Goal: Information Seeking & Learning: Learn about a topic

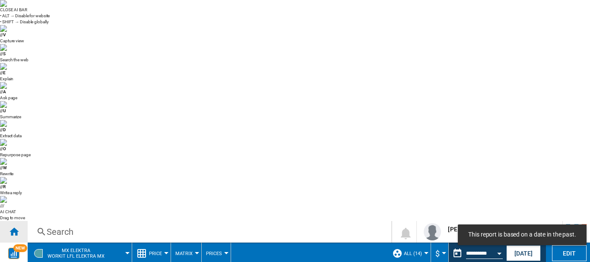
click at [19, 221] on div "Home" at bounding box center [14, 232] width 28 height 22
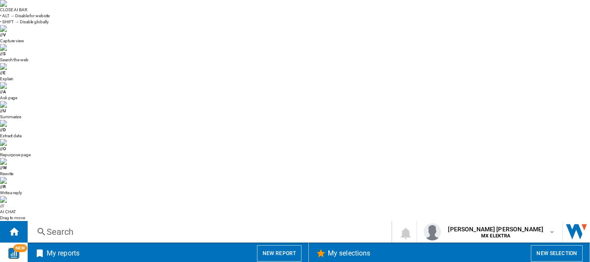
scroll to position [643, 0]
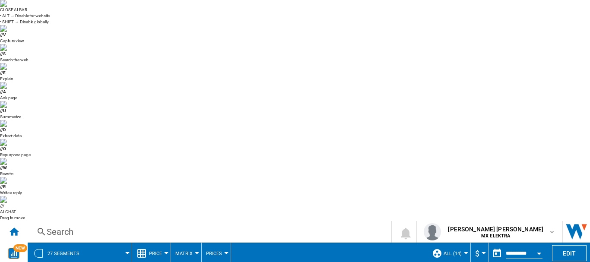
click at [132, 243] on md-menu "27 segments" at bounding box center [80, 254] width 105 height 22
click at [125, 243] on span at bounding box center [110, 254] width 36 height 22
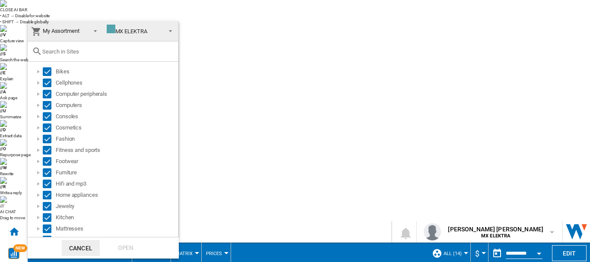
click at [144, 34] on div "MX ELEKTRA" at bounding box center [127, 31] width 41 height 6
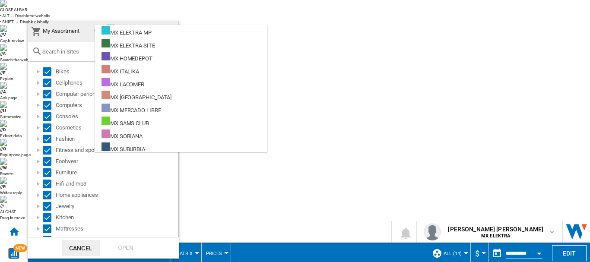
scroll to position [106, 0]
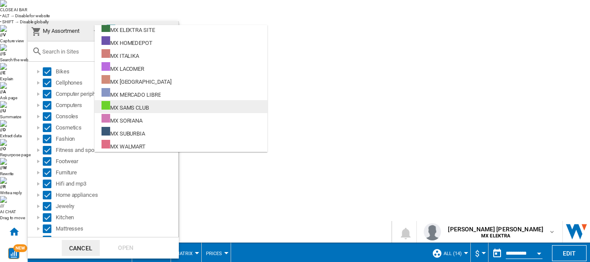
click at [129, 110] on div "MX SAMS CLUB" at bounding box center [126, 106] width 48 height 11
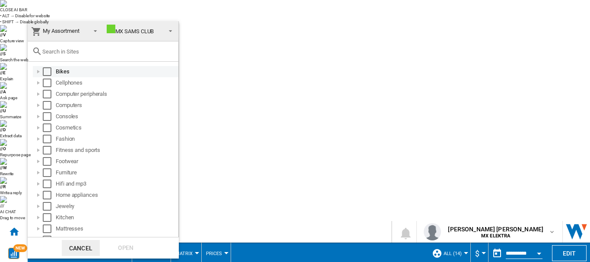
click at [47, 70] on div "Select" at bounding box center [47, 71] width 9 height 9
click at [50, 68] on div "Select" at bounding box center [47, 71] width 9 height 9
click at [70, 38] on md-select-value "My Assortment" at bounding box center [66, 31] width 76 height 20
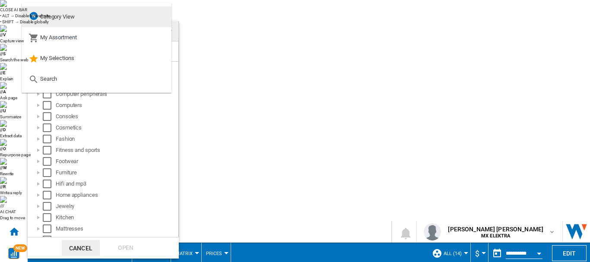
click at [60, 20] on span "Category View" at bounding box center [57, 16] width 35 height 6
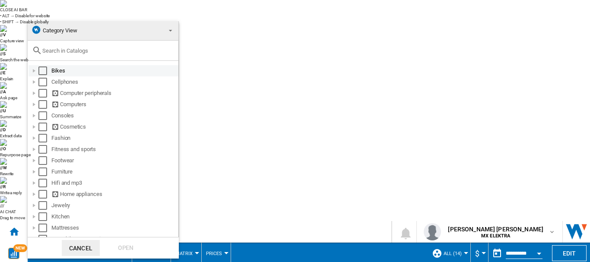
click at [44, 70] on div "Select" at bounding box center [42, 71] width 9 height 9
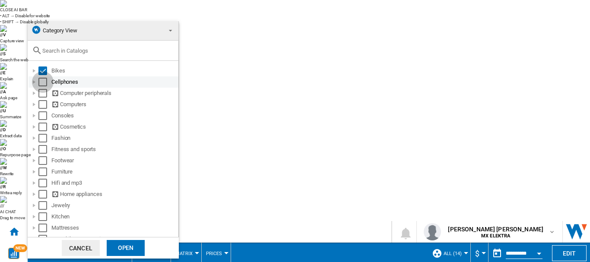
click at [43, 85] on div "Select" at bounding box center [42, 82] width 9 height 9
click at [43, 98] on div "Select" at bounding box center [42, 93] width 9 height 9
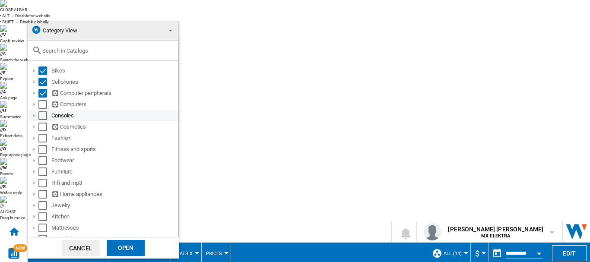
click at [41, 114] on div "Select" at bounding box center [42, 115] width 9 height 9
click at [125, 251] on div "Open" at bounding box center [126, 248] width 38 height 16
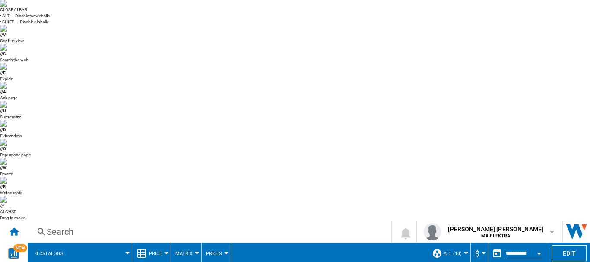
click at [162, 243] on button "Price" at bounding box center [157, 254] width 17 height 22
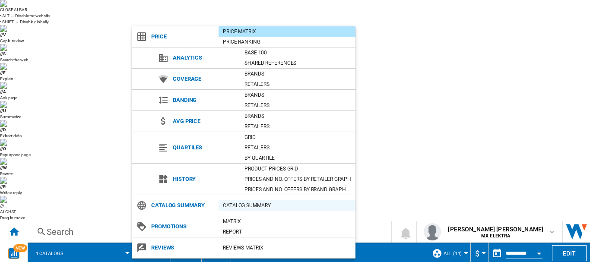
click at [252, 203] on div "Catalog Summary" at bounding box center [287, 205] width 137 height 9
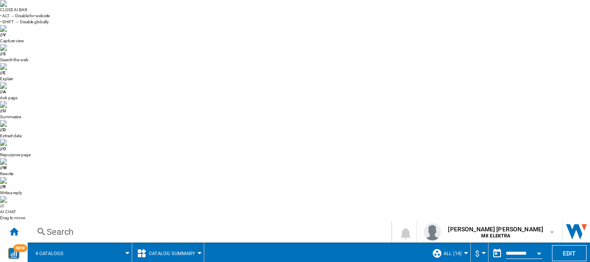
scroll to position [0, 5]
click at [127, 243] on span at bounding box center [102, 254] width 52 height 22
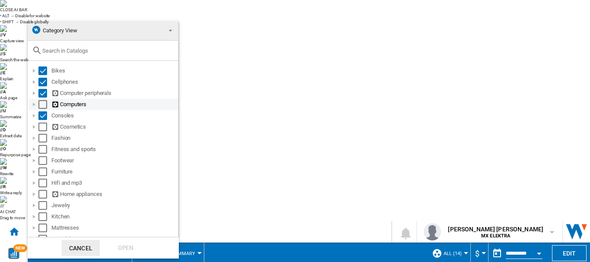
click at [45, 104] on div "Select" at bounding box center [42, 104] width 9 height 9
click at [219, 55] on md-backdrop at bounding box center [295, 131] width 590 height 262
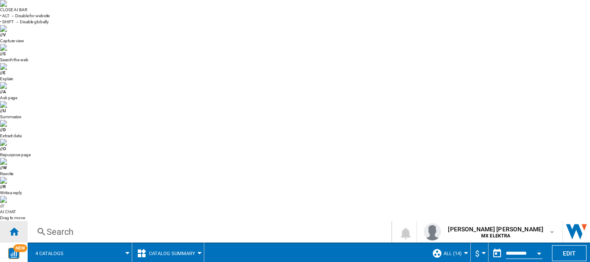
click at [12, 226] on ng-md-icon "Home" at bounding box center [14, 231] width 10 height 10
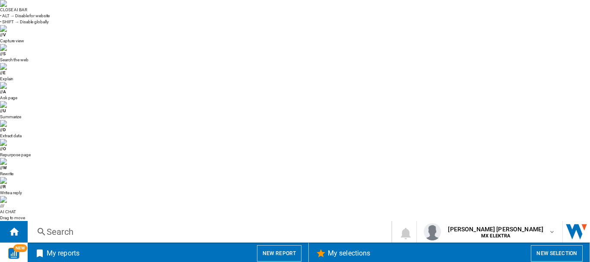
scroll to position [643, 0]
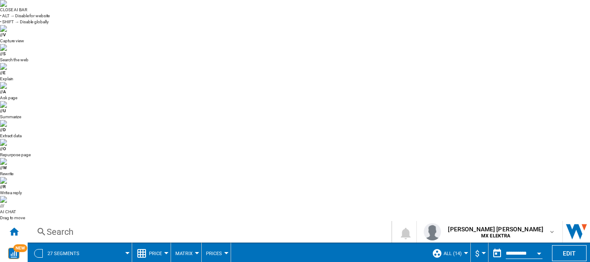
click at [159, 251] on span "Price" at bounding box center [155, 254] width 13 height 6
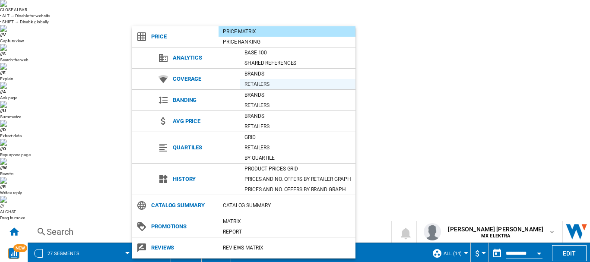
click at [260, 81] on div "Retailers" at bounding box center [297, 84] width 115 height 9
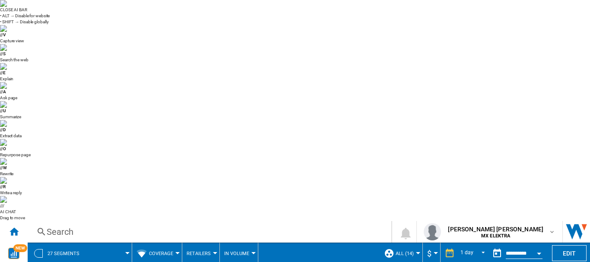
scroll to position [86, 0]
click at [106, 243] on span at bounding box center [110, 254] width 36 height 22
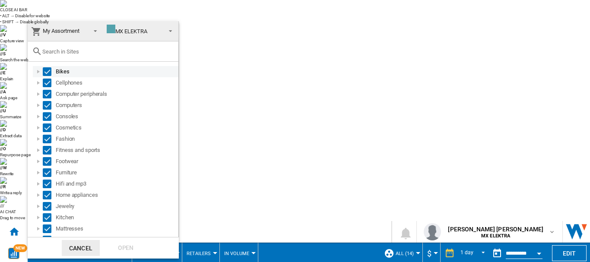
click at [45, 73] on div "Select" at bounding box center [47, 71] width 9 height 9
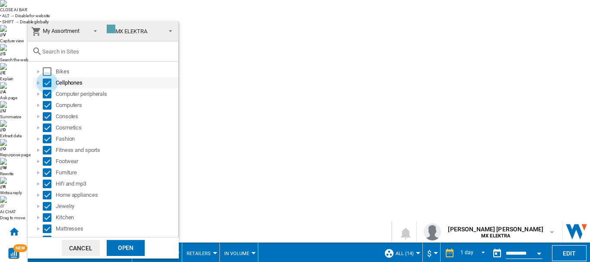
click at [45, 84] on div "Select" at bounding box center [47, 83] width 9 height 9
click at [45, 95] on div "Select" at bounding box center [47, 94] width 9 height 9
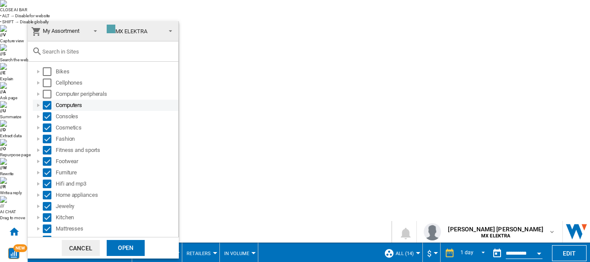
click at [48, 107] on div "Select" at bounding box center [47, 105] width 9 height 9
click at [46, 117] on div "Select" at bounding box center [47, 116] width 9 height 9
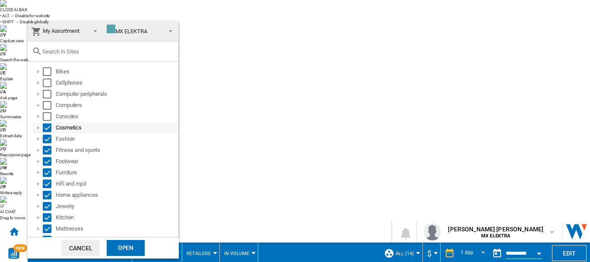
click at [44, 129] on div "Select" at bounding box center [47, 128] width 9 height 9
click at [44, 142] on div "Select" at bounding box center [47, 139] width 9 height 9
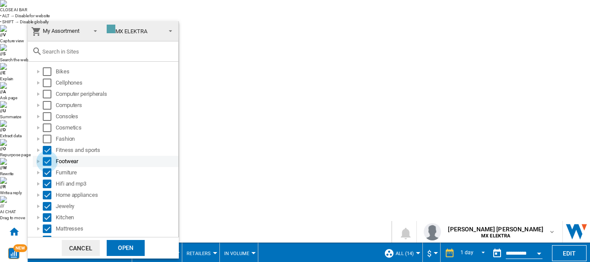
click at [44, 157] on div "Select" at bounding box center [47, 161] width 9 height 9
click at [50, 149] on div "Select" at bounding box center [47, 150] width 9 height 9
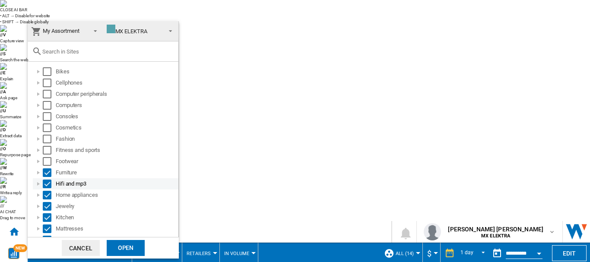
click at [45, 181] on div "Select" at bounding box center [47, 184] width 9 height 9
click at [44, 195] on div "Select" at bounding box center [47, 195] width 9 height 9
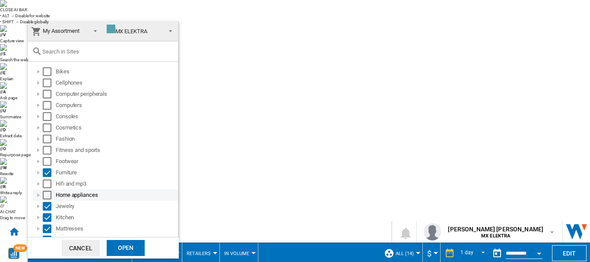
scroll to position [64, 0]
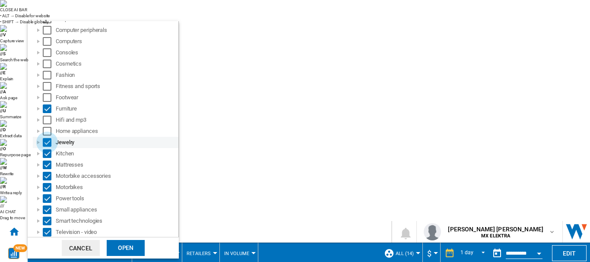
click at [46, 138] on div "Select" at bounding box center [47, 142] width 9 height 9
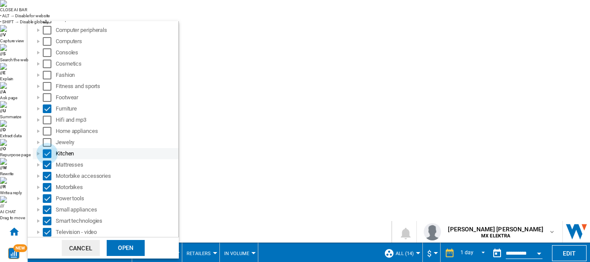
click at [51, 157] on div "Select" at bounding box center [47, 153] width 9 height 9
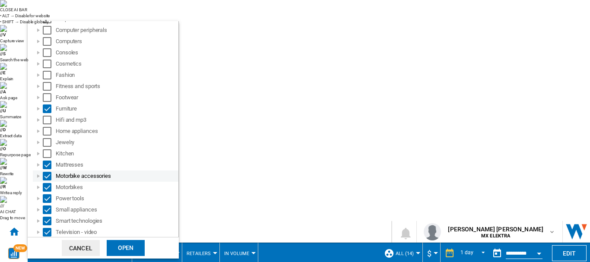
click at [44, 171] on div "Motorbike accessories" at bounding box center [106, 176] width 146 height 11
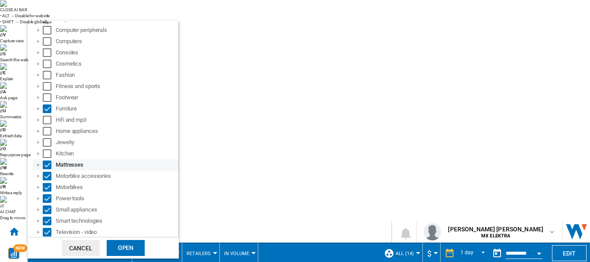
click at [44, 166] on div "Select" at bounding box center [47, 165] width 9 height 9
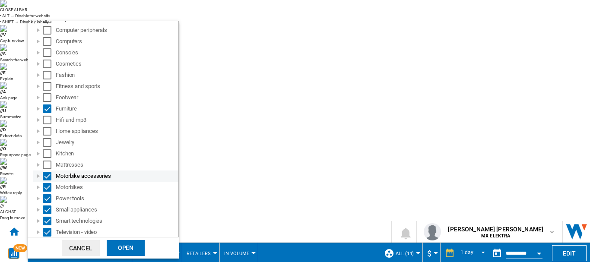
click at [45, 175] on div "Select" at bounding box center [47, 176] width 9 height 9
click at [46, 188] on div "Select" at bounding box center [47, 187] width 9 height 9
click at [46, 179] on div "Select" at bounding box center [47, 176] width 9 height 9
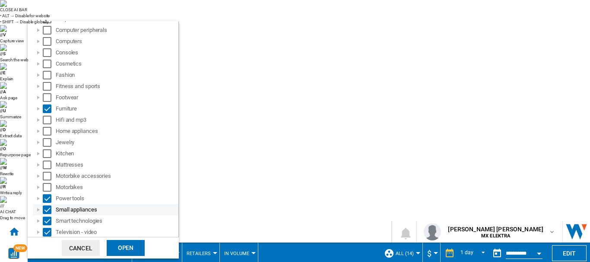
click at [48, 204] on div "Small appliances" at bounding box center [106, 209] width 146 height 11
click at [48, 196] on div "Select" at bounding box center [47, 198] width 9 height 9
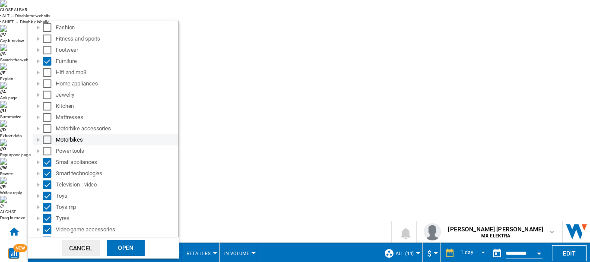
scroll to position [114, 0]
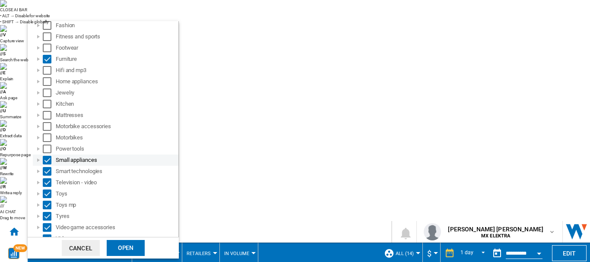
click at [55, 162] on md-checkbox "Select" at bounding box center [49, 160] width 13 height 9
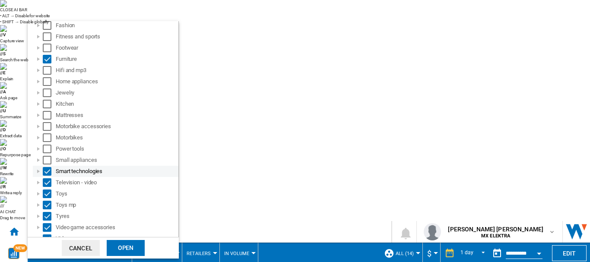
click at [50, 171] on div "Select" at bounding box center [47, 171] width 9 height 9
click at [48, 187] on div "Select" at bounding box center [47, 182] width 9 height 9
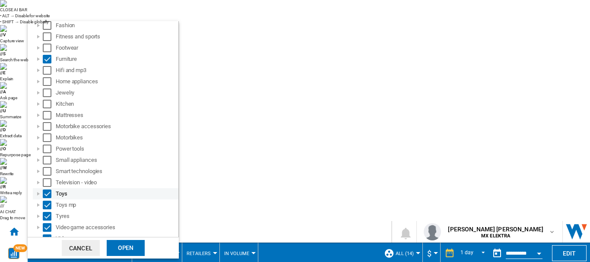
click at [48, 195] on div "Select" at bounding box center [47, 194] width 9 height 9
click at [44, 206] on div "Select" at bounding box center [47, 205] width 9 height 9
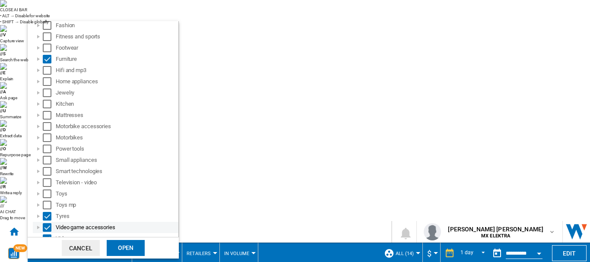
click at [45, 222] on div "Video game accessories" at bounding box center [106, 227] width 146 height 11
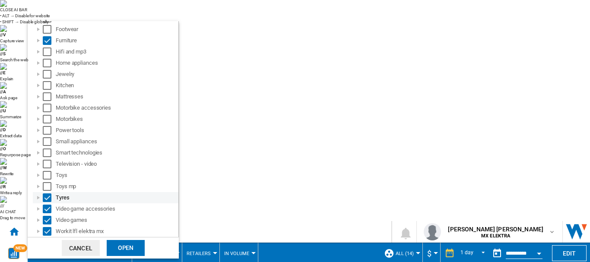
click at [49, 197] on div "Select" at bounding box center [47, 198] width 9 height 9
click at [48, 211] on div "Select" at bounding box center [47, 209] width 9 height 9
click at [47, 220] on div "Select" at bounding box center [47, 220] width 9 height 9
click at [134, 252] on div "Open" at bounding box center [126, 248] width 38 height 16
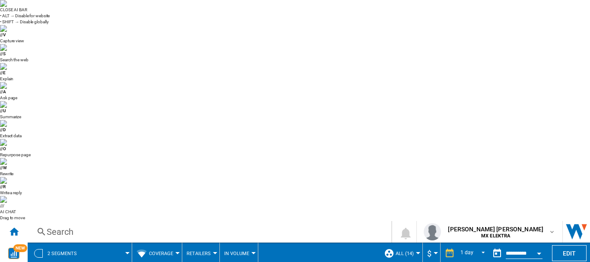
scroll to position [50, 0]
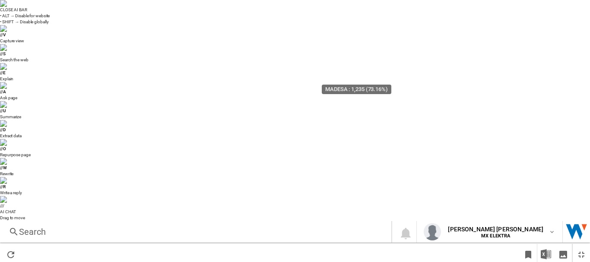
scroll to position [95, 0]
click at [581, 250] on ng-md-icon "Restore" at bounding box center [581, 255] width 10 height 10
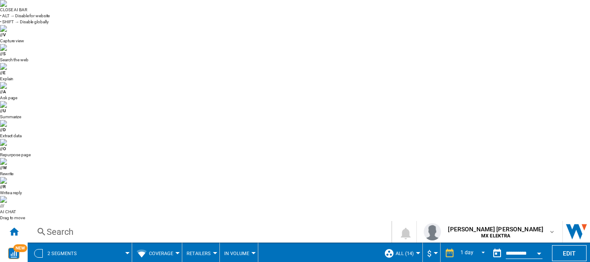
click at [124, 243] on span at bounding box center [108, 254] width 38 height 22
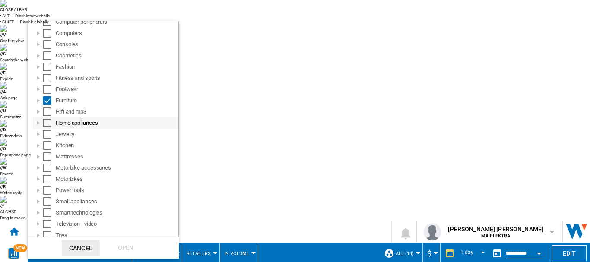
scroll to position [132, 0]
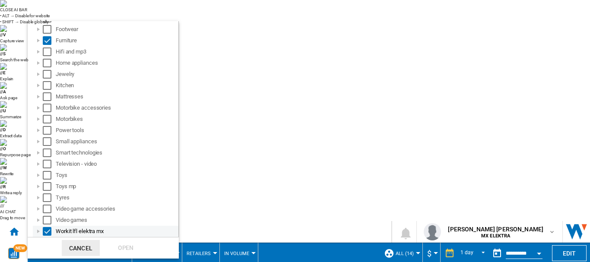
click at [39, 230] on div at bounding box center [38, 231] width 9 height 9
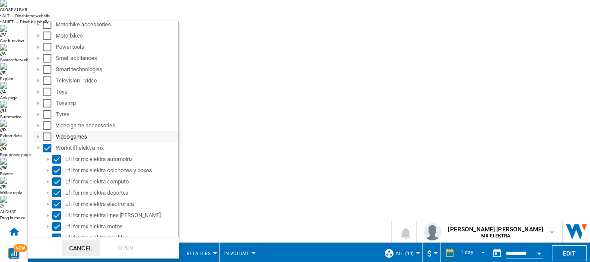
scroll to position [218, 0]
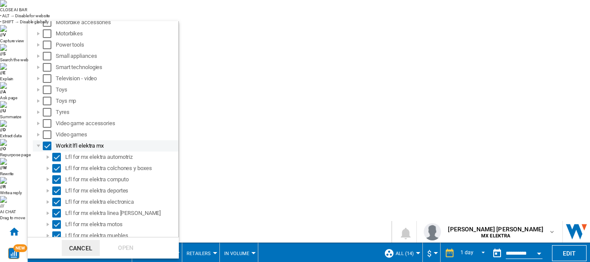
click at [49, 146] on div "Select" at bounding box center [47, 146] width 9 height 9
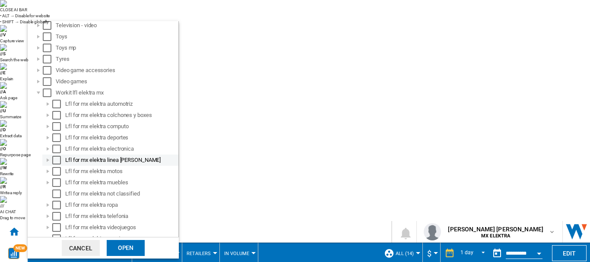
scroll to position [271, 0]
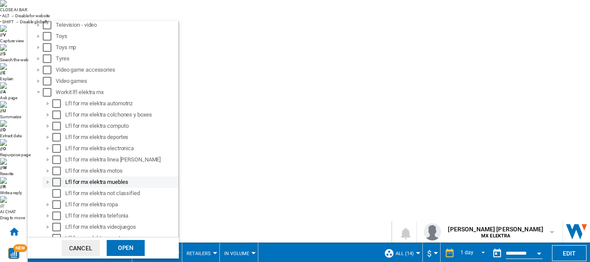
click at [57, 183] on div "Select" at bounding box center [56, 182] width 9 height 9
click at [111, 243] on div "Open" at bounding box center [126, 248] width 38 height 16
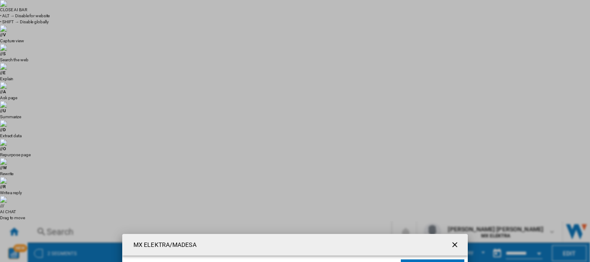
scroll to position [131, 0]
click at [436, 260] on button "Open Price Matrix" at bounding box center [432, 267] width 63 height 15
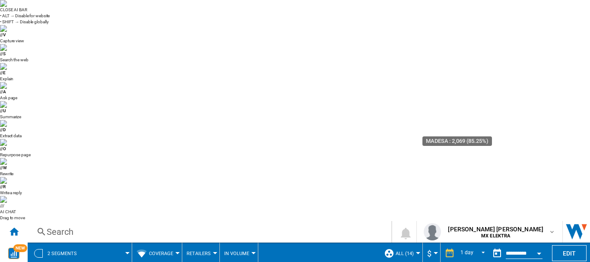
scroll to position [96, 0]
drag, startPoint x: 197, startPoint y: 92, endPoint x: 226, endPoint y: 94, distance: 28.6
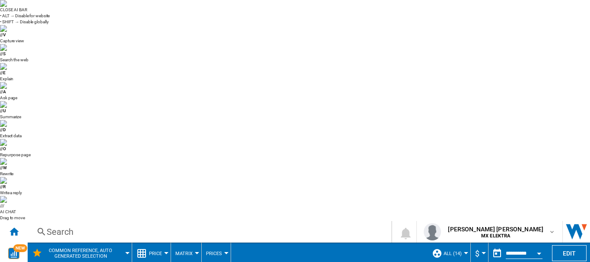
click at [103, 243] on button "Common reference, auto generated selection" at bounding box center [85, 254] width 78 height 22
click at [121, 243] on button "Common reference, auto generated selection" at bounding box center [85, 254] width 78 height 22
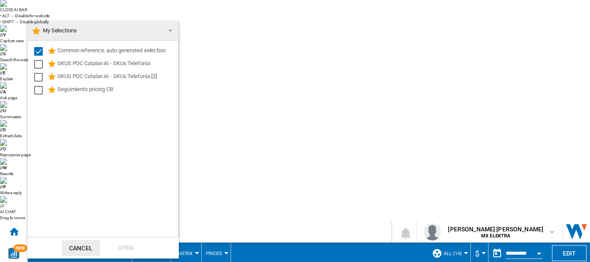
click at [183, 61] on md-backdrop at bounding box center [295, 131] width 590 height 262
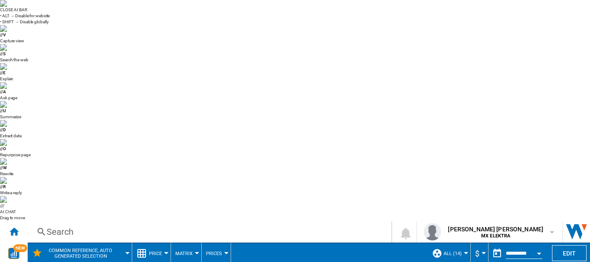
click at [158, 243] on button "Price" at bounding box center [157, 254] width 17 height 22
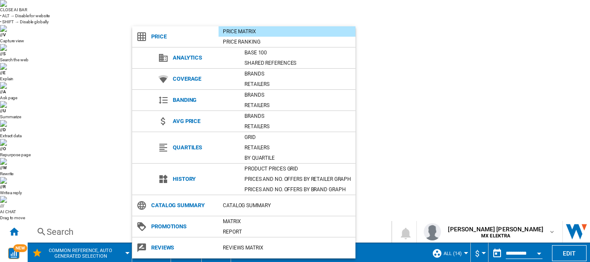
click at [405, 65] on md-backdrop at bounding box center [295, 131] width 590 height 262
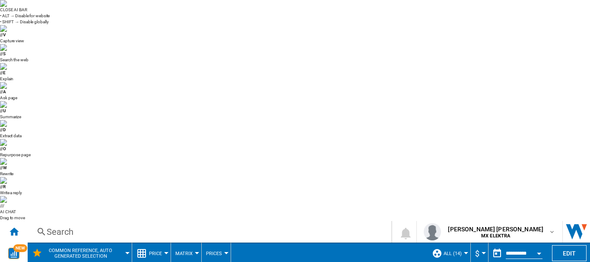
click at [158, 251] on span "Price" at bounding box center [155, 254] width 13 height 6
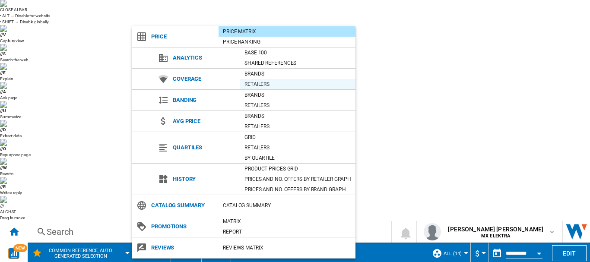
click at [270, 82] on div "Retailers" at bounding box center [297, 84] width 115 height 9
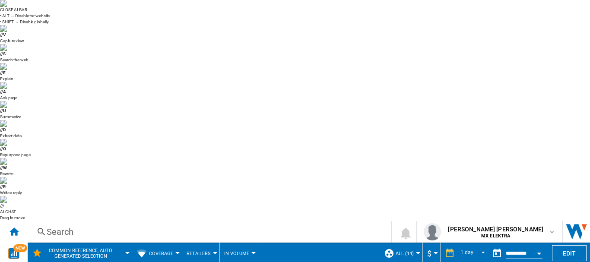
click at [12, 226] on ng-md-icon "Home" at bounding box center [14, 231] width 10 height 10
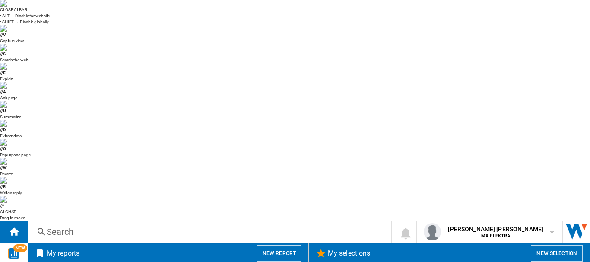
scroll to position [643, 0]
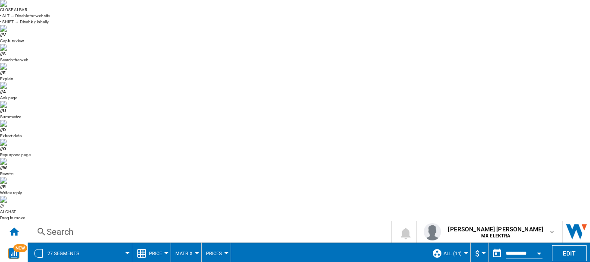
click at [111, 243] on span at bounding box center [110, 254] width 36 height 22
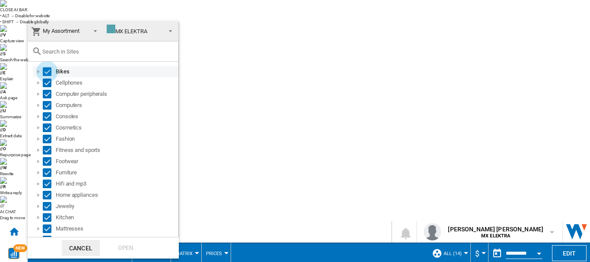
click at [46, 70] on div "Select" at bounding box center [47, 71] width 9 height 9
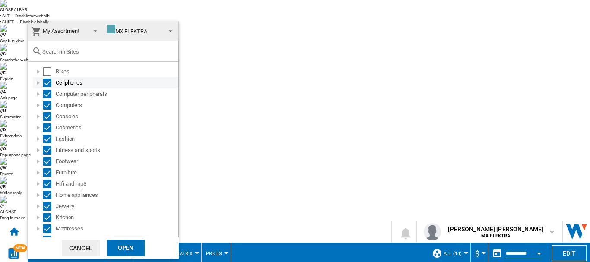
click at [45, 87] on div "Select" at bounding box center [47, 83] width 9 height 9
click at [44, 103] on div "Select" at bounding box center [47, 105] width 9 height 9
click at [47, 98] on div "Select" at bounding box center [47, 94] width 9 height 9
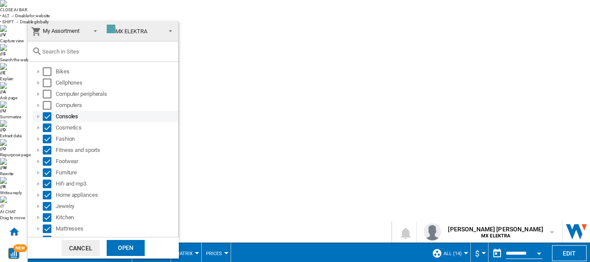
click at [45, 117] on div "Select" at bounding box center [47, 116] width 9 height 9
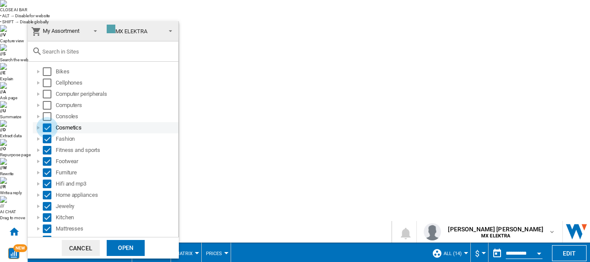
click at [47, 129] on div "Select" at bounding box center [47, 128] width 9 height 9
click at [45, 144] on div "Fashion" at bounding box center [106, 138] width 146 height 11
click at [47, 136] on div "Select" at bounding box center [47, 139] width 9 height 9
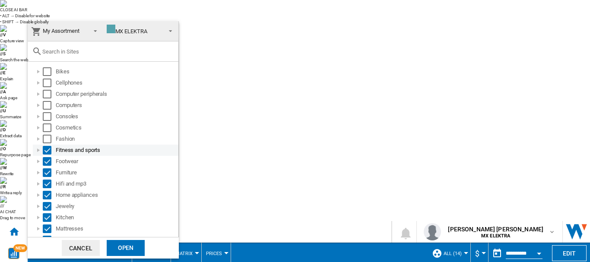
click at [47, 151] on div "Select" at bounding box center [47, 150] width 9 height 9
click at [46, 159] on div "Select" at bounding box center [47, 161] width 9 height 9
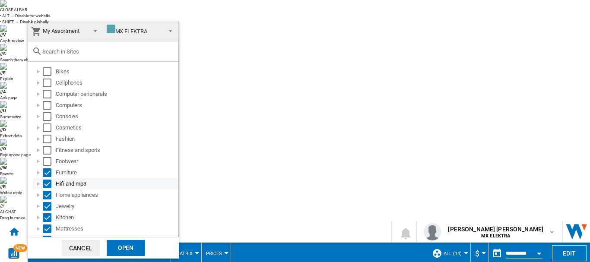
click at [45, 183] on div "Select" at bounding box center [47, 184] width 9 height 9
click at [39, 173] on div at bounding box center [38, 172] width 9 height 9
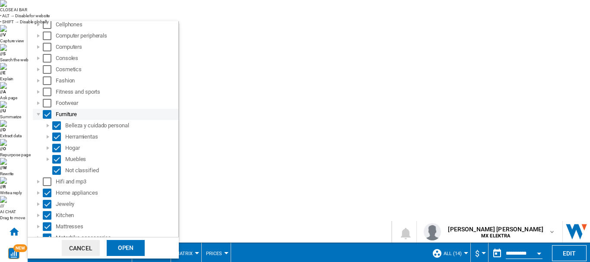
scroll to position [60, 0]
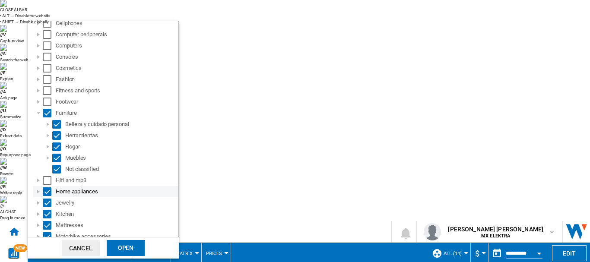
click at [48, 194] on div "Select" at bounding box center [47, 191] width 9 height 9
click at [48, 205] on div "Select" at bounding box center [47, 203] width 9 height 9
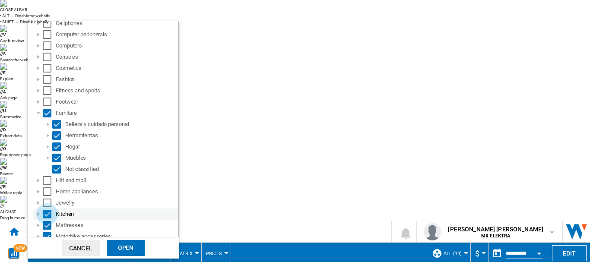
click at [47, 217] on div "Select" at bounding box center [47, 214] width 9 height 9
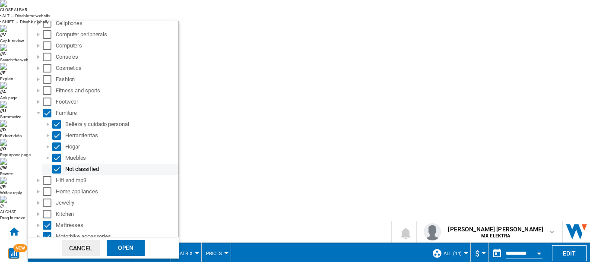
click at [54, 166] on div "Select" at bounding box center [56, 169] width 9 height 9
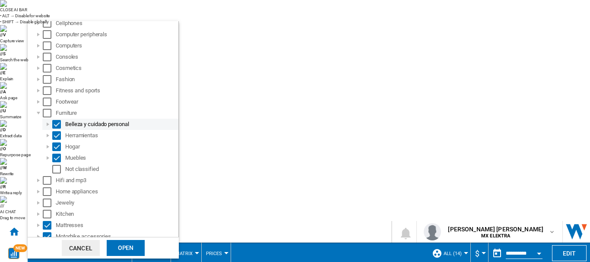
click at [57, 124] on div "Select" at bounding box center [56, 124] width 9 height 9
click at [57, 139] on div "Select" at bounding box center [56, 135] width 9 height 9
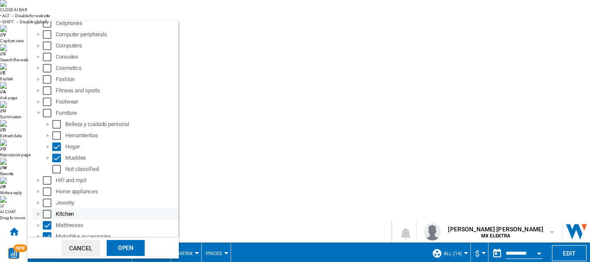
scroll to position [114, 0]
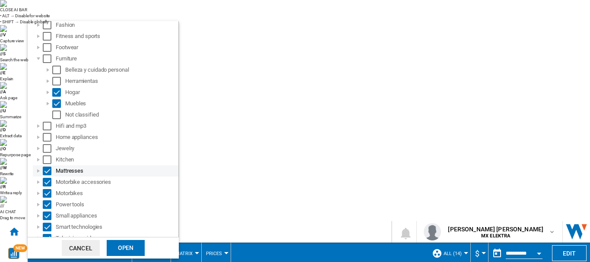
click at [48, 174] on div "Select" at bounding box center [47, 171] width 9 height 9
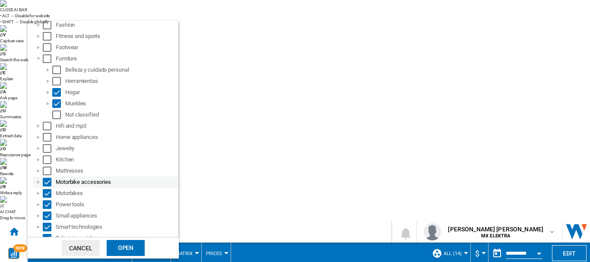
click at [48, 181] on div "Select" at bounding box center [47, 182] width 9 height 9
click at [48, 199] on div "Motorbikes" at bounding box center [106, 193] width 146 height 11
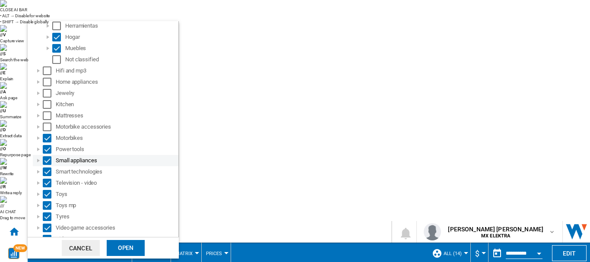
scroll to position [170, 0]
click at [52, 137] on md-checkbox "Select" at bounding box center [49, 137] width 13 height 9
click at [49, 153] on div "Select" at bounding box center [47, 149] width 9 height 9
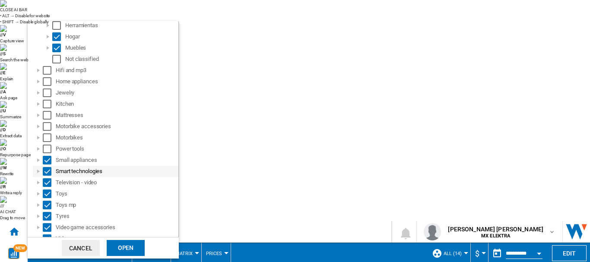
click at [48, 172] on div "Select" at bounding box center [47, 171] width 9 height 9
click at [44, 155] on div "Small appliances" at bounding box center [106, 160] width 146 height 11
click at [46, 161] on div "Select" at bounding box center [47, 160] width 9 height 9
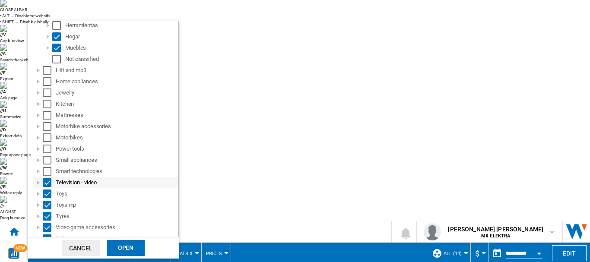
click at [47, 185] on div "Select" at bounding box center [47, 182] width 9 height 9
click at [45, 193] on div "Select" at bounding box center [47, 194] width 9 height 9
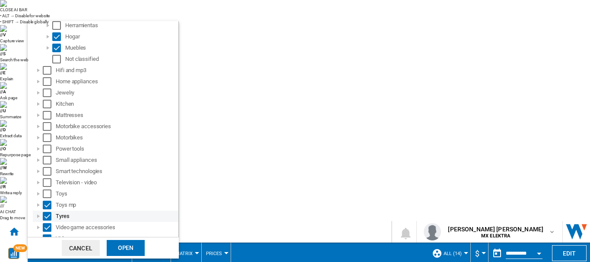
click at [45, 216] on div "Select" at bounding box center [47, 216] width 9 height 9
click at [45, 207] on div "Select" at bounding box center [47, 205] width 9 height 9
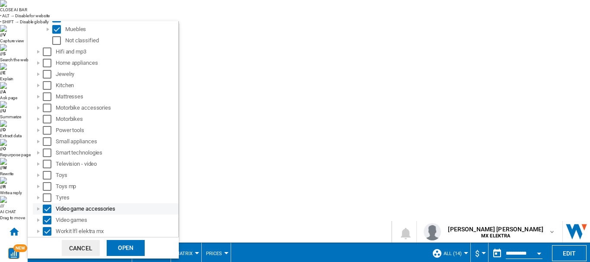
click at [48, 209] on div "Select" at bounding box center [47, 209] width 9 height 9
click at [47, 220] on div "Select" at bounding box center [47, 220] width 9 height 9
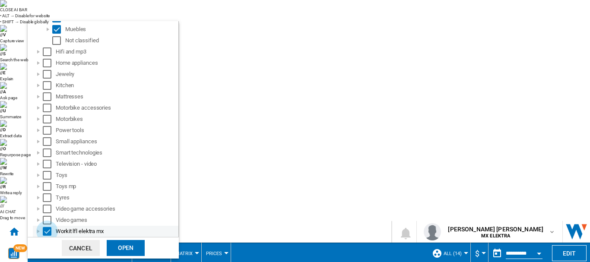
click at [45, 232] on div "Select" at bounding box center [47, 231] width 9 height 9
click at [40, 228] on div at bounding box center [38, 231] width 9 height 9
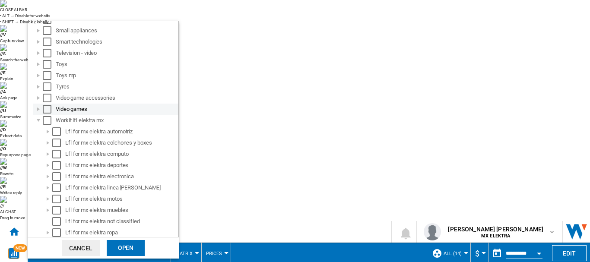
scroll to position [300, 0]
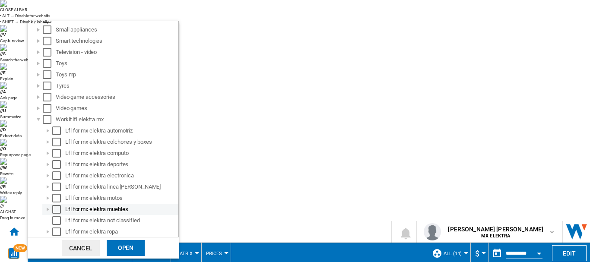
click at [62, 210] on md-checkbox "Select" at bounding box center [58, 209] width 13 height 9
click at [48, 209] on div at bounding box center [48, 209] width 9 height 9
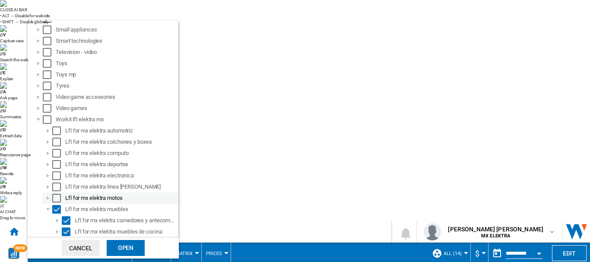
scroll to position [363, 0]
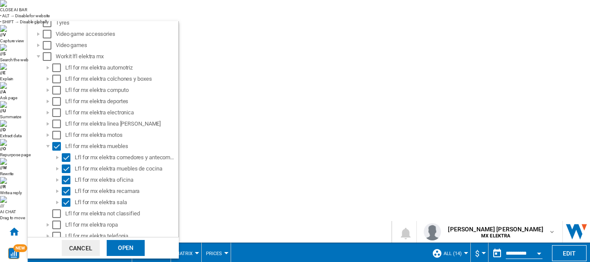
click at [122, 253] on div "Open" at bounding box center [126, 248] width 38 height 16
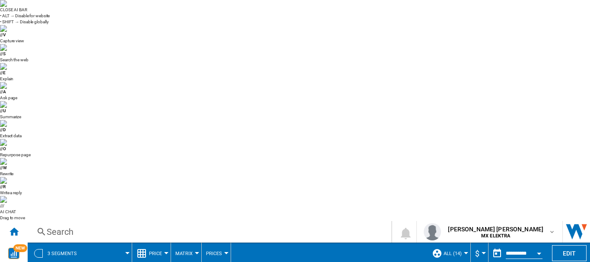
click at [160, 251] on span "Price" at bounding box center [155, 254] width 13 height 6
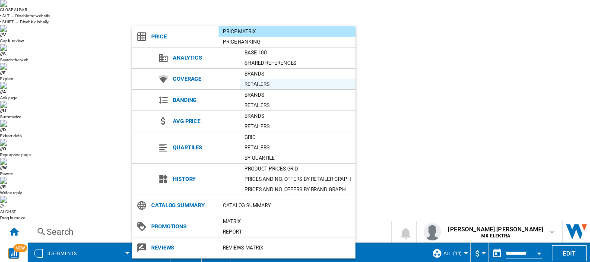
click at [252, 83] on div "Retailers" at bounding box center [297, 84] width 115 height 9
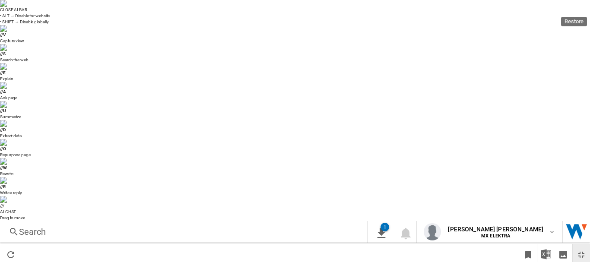
click at [577, 250] on ng-md-icon "Restore" at bounding box center [581, 255] width 10 height 10
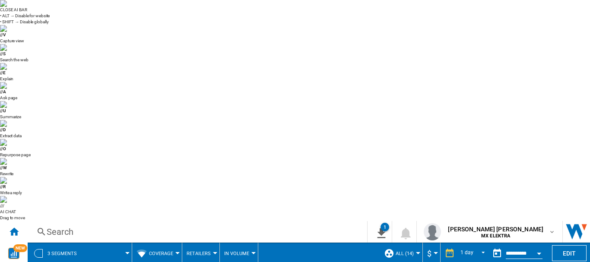
click at [112, 243] on span at bounding box center [108, 254] width 38 height 22
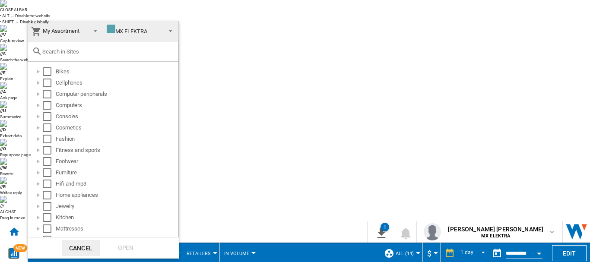
click at [163, 35] on span at bounding box center [168, 30] width 10 height 12
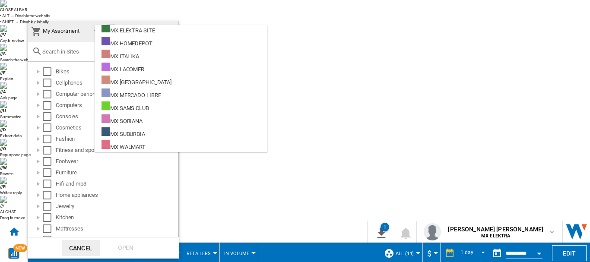
scroll to position [106, 0]
click at [200, 48] on md-backdrop at bounding box center [295, 131] width 590 height 262
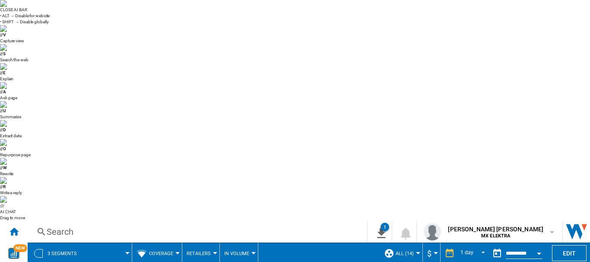
click at [200, 251] on span "Retailers" at bounding box center [199, 254] width 24 height 6
click at [201, 79] on button "Retailers" at bounding box center [203, 74] width 41 height 21
click at [250, 243] on button "In volume" at bounding box center [238, 254] width 29 height 22
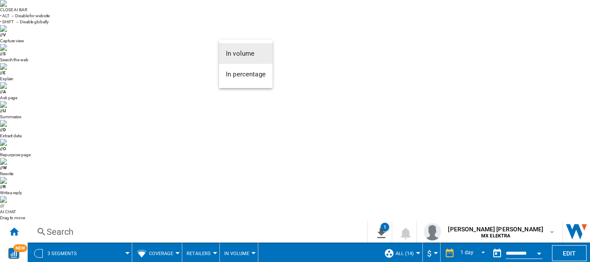
click at [314, 43] on md-backdrop at bounding box center [295, 131] width 590 height 262
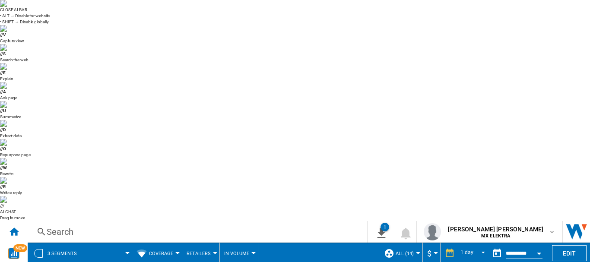
click at [407, 243] on button "ALL (14)" at bounding box center [407, 254] width 22 height 22
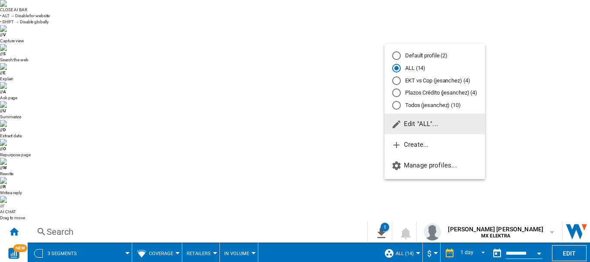
click at [407, 125] on span "Edit "ALL"..." at bounding box center [414, 124] width 47 height 8
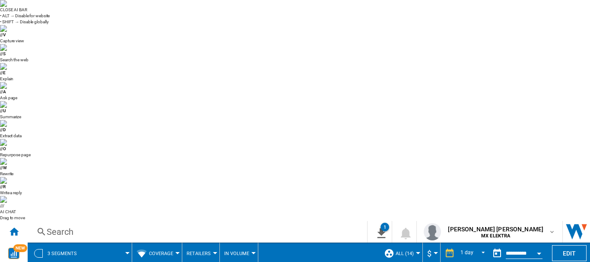
click at [419, 243] on md-menu "ALL (14)" at bounding box center [401, 254] width 43 height 22
click at [415, 243] on button "ALL (14)" at bounding box center [407, 254] width 22 height 22
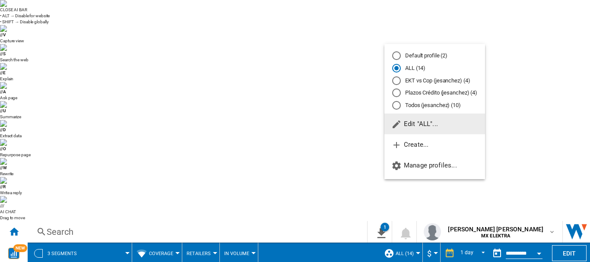
click at [324, 50] on md-backdrop at bounding box center [295, 131] width 590 height 262
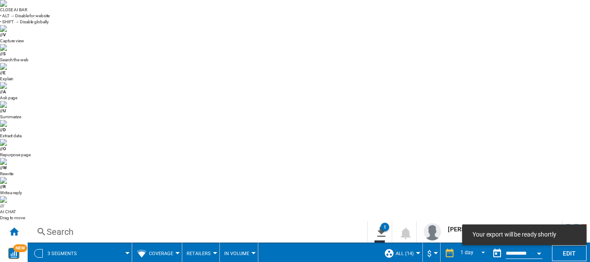
scroll to position [0, 0]
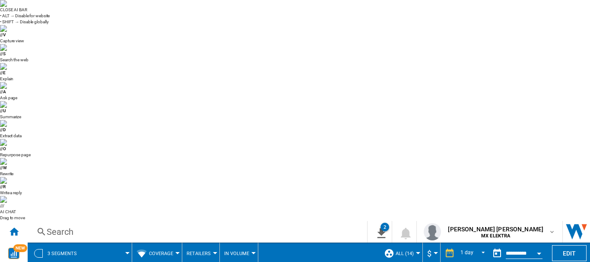
click at [126, 243] on span at bounding box center [108, 254] width 38 height 22
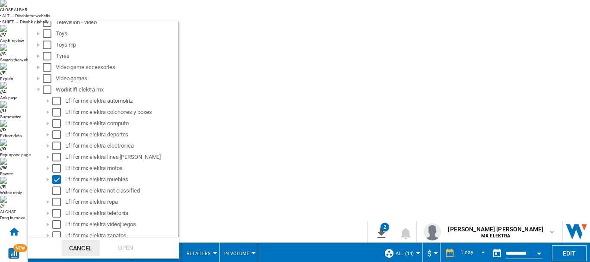
scroll to position [278, 0]
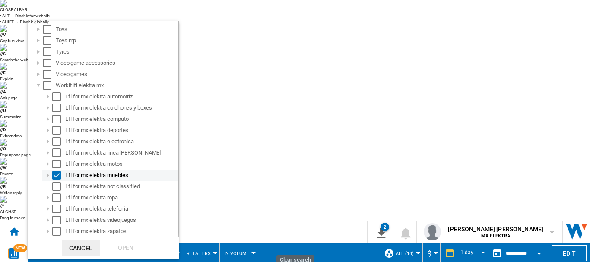
click at [60, 176] on div "Select" at bounding box center [56, 175] width 9 height 9
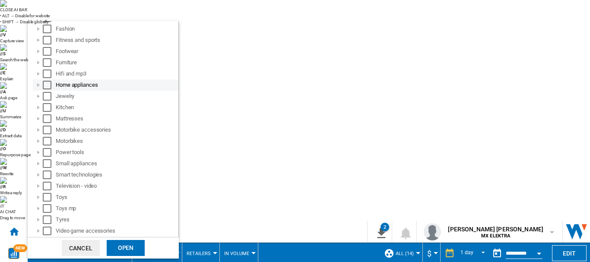
scroll to position [0, 0]
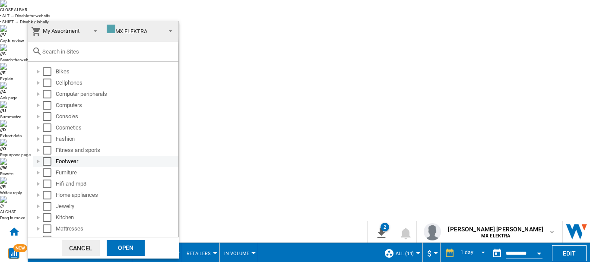
click at [48, 163] on div "Select" at bounding box center [47, 161] width 9 height 9
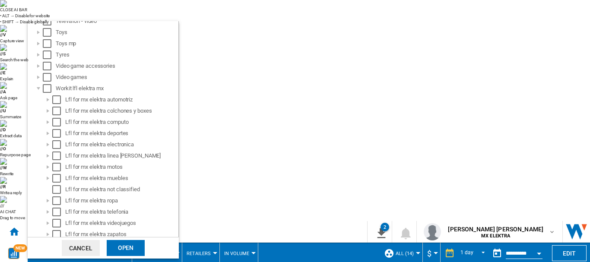
scroll to position [278, 0]
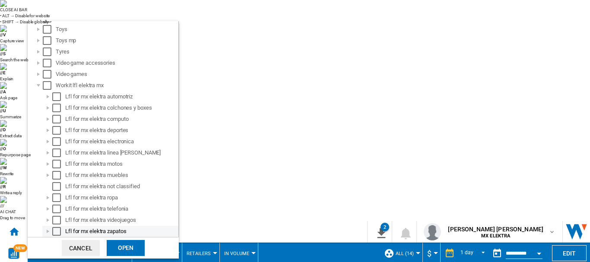
click at [58, 232] on div "Select" at bounding box center [56, 231] width 9 height 9
click at [107, 248] on div "Open" at bounding box center [126, 248] width 38 height 16
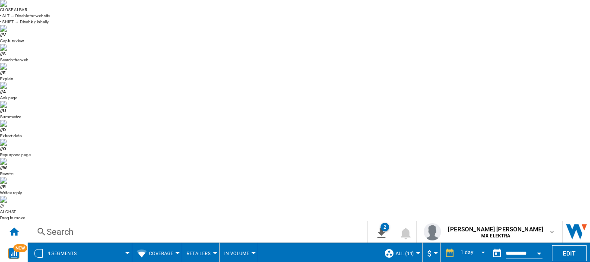
click at [125, 252] on div at bounding box center [127, 253] width 4 height 2
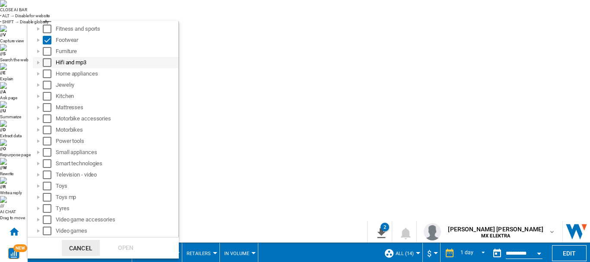
scroll to position [121, 0]
click at [41, 38] on div at bounding box center [38, 40] width 9 height 9
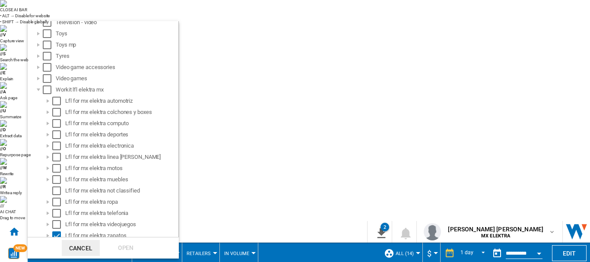
scroll to position [289, 0]
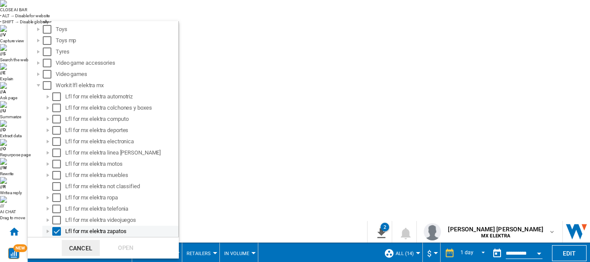
click at [48, 230] on div at bounding box center [48, 231] width 9 height 9
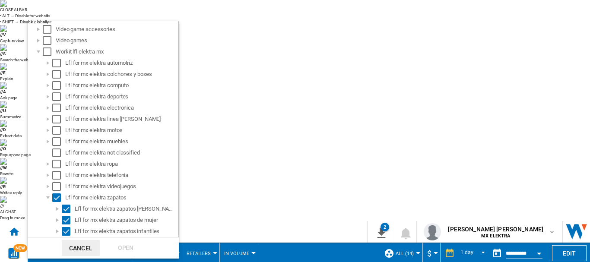
click at [250, 73] on md-backdrop at bounding box center [295, 131] width 590 height 262
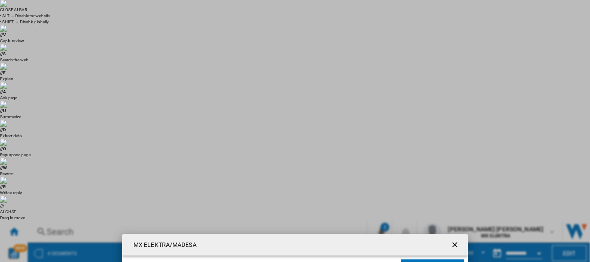
click at [452, 241] on ng-md-icon "getI18NText('BUTTONS.CLOSE_DIALOG')" at bounding box center [455, 246] width 10 height 10
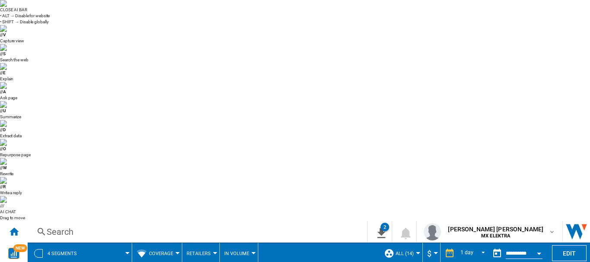
click at [95, 243] on span at bounding box center [108, 254] width 38 height 22
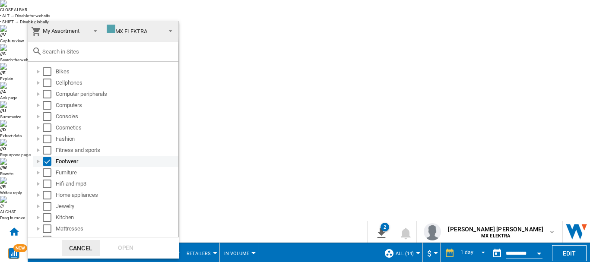
click at [39, 163] on div at bounding box center [38, 161] width 9 height 9
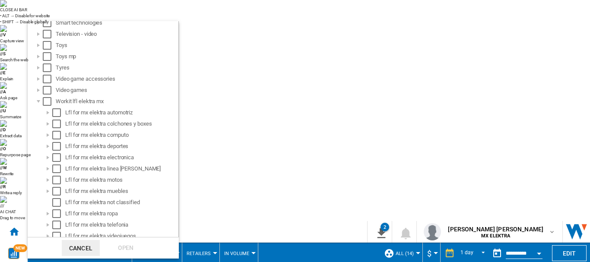
scroll to position [289, 0]
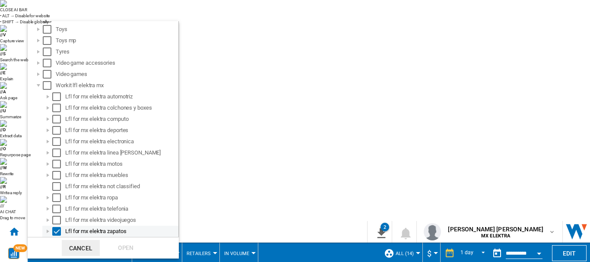
click at [56, 236] on div "Lfl for mx elektra zapatos" at bounding box center [110, 231] width 136 height 11
click at [56, 232] on div "Select" at bounding box center [56, 231] width 9 height 9
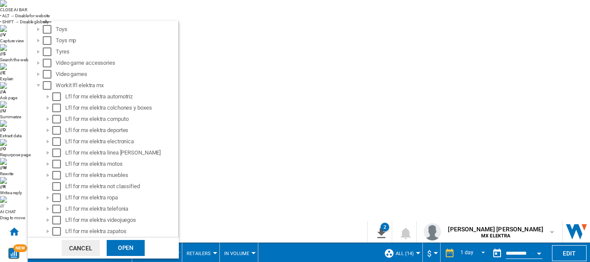
click at [102, 245] on md-dialog-actions "Cancel Open" at bounding box center [103, 248] width 151 height 22
click at [111, 247] on div "Open" at bounding box center [126, 248] width 38 height 16
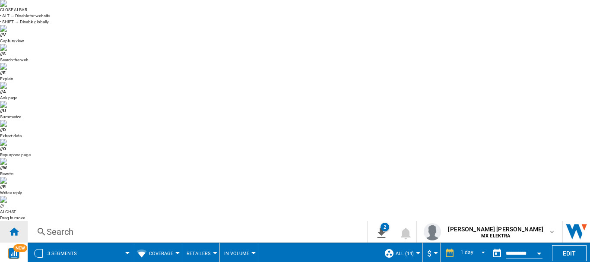
click at [8, 221] on div "Home" at bounding box center [14, 232] width 28 height 22
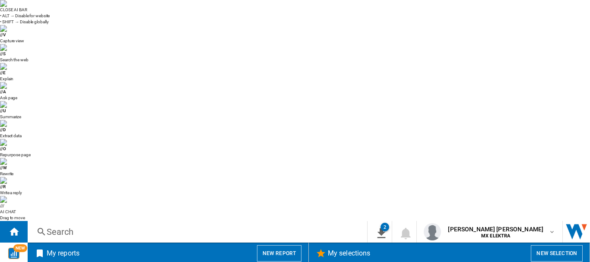
scroll to position [643, 0]
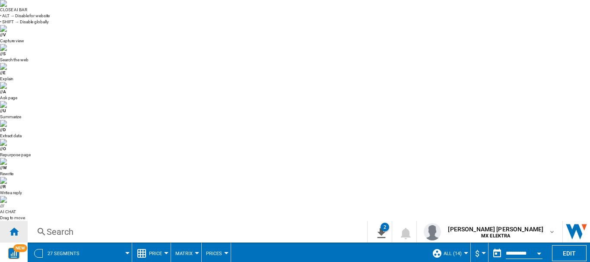
click at [22, 221] on div "Home" at bounding box center [14, 232] width 28 height 22
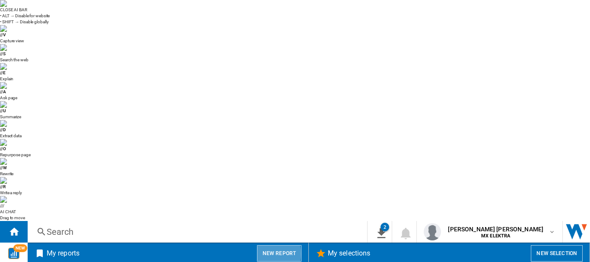
click at [266, 245] on button "New report" at bounding box center [279, 253] width 44 height 16
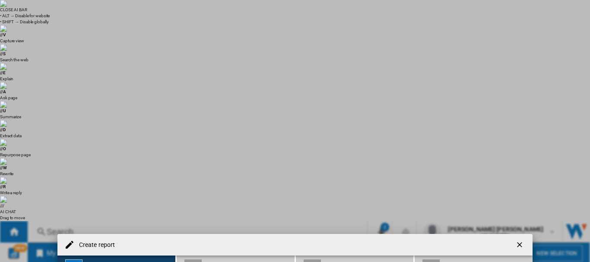
scroll to position [65, 0]
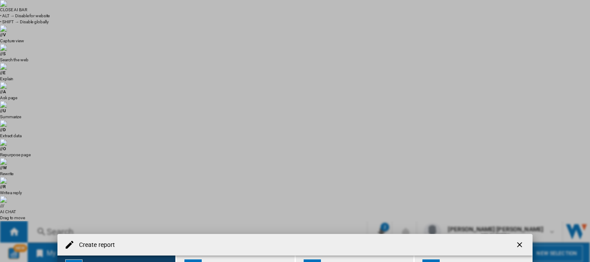
scroll to position [74, 0]
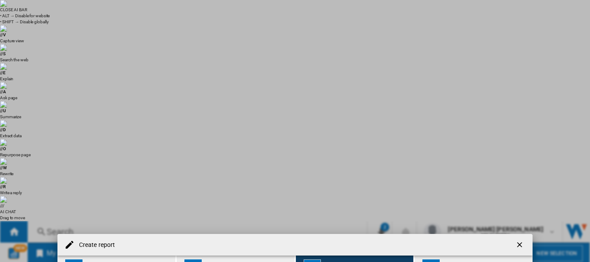
scroll to position [96, 0]
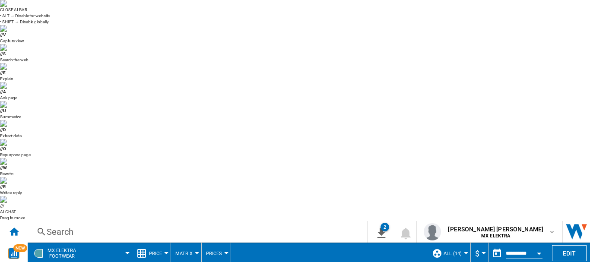
click at [156, 251] on span "Price" at bounding box center [155, 254] width 13 height 6
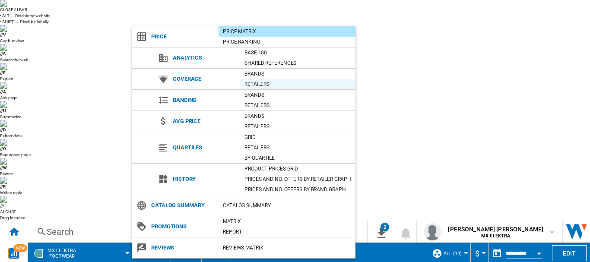
drag, startPoint x: 254, startPoint y: 80, endPoint x: 251, endPoint y: 83, distance: 4.6
click at [252, 85] on div "Retailers" at bounding box center [297, 84] width 115 height 9
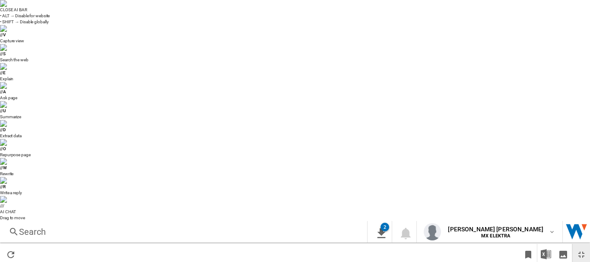
drag, startPoint x: 585, startPoint y: 46, endPoint x: 577, endPoint y: 56, distance: 12.4
click at [564, 250] on ng-md-icon "Download as image" at bounding box center [563, 255] width 10 height 10
click at [581, 250] on ng-md-icon "Restore" at bounding box center [581, 255] width 10 height 10
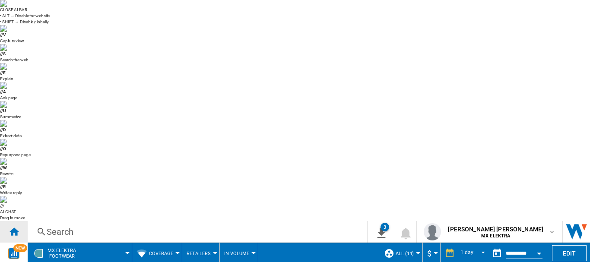
click at [16, 226] on ng-md-icon "Home" at bounding box center [14, 231] width 10 height 10
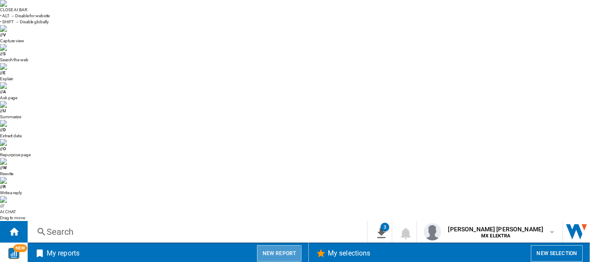
click at [266, 245] on button "New report" at bounding box center [279, 253] width 44 height 16
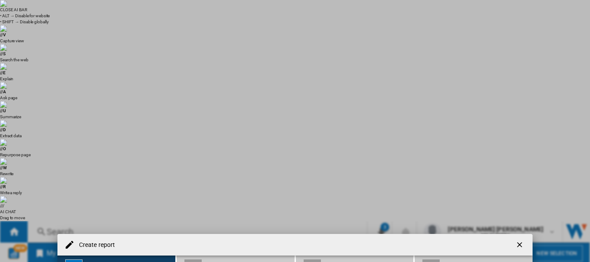
scroll to position [25, 0]
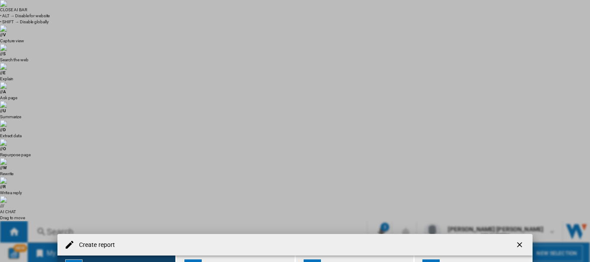
scroll to position [267, 0]
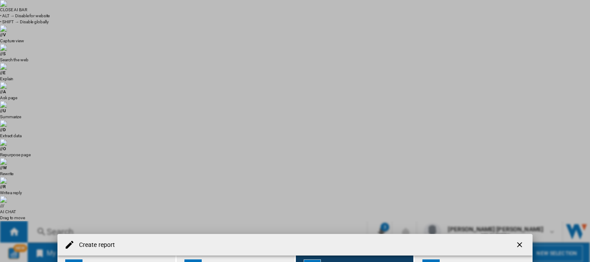
scroll to position [57, 0]
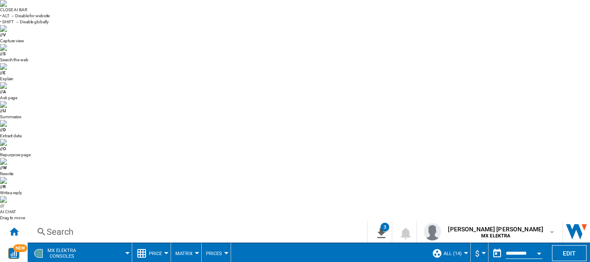
drag, startPoint x: 186, startPoint y: 28, endPoint x: 176, endPoint y: 34, distance: 12.0
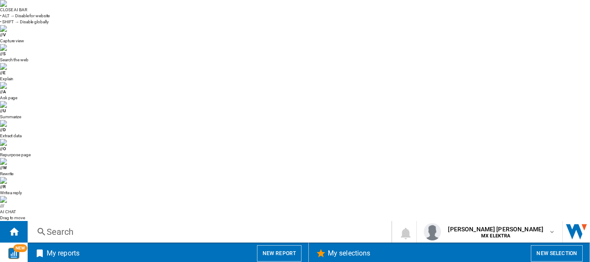
click at [285, 221] on div "Search Search 0 [PERSON_NAME] [PERSON_NAME] MX ELEKTRA MX ELEKTRA My settings L…" at bounding box center [309, 232] width 562 height 22
click at [274, 245] on button "New report" at bounding box center [279, 253] width 44 height 16
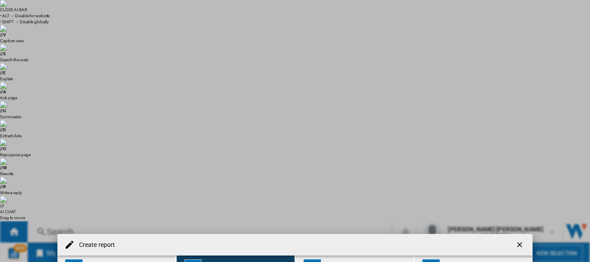
click at [326, 259] on div "Report" at bounding box center [367, 263] width 85 height 9
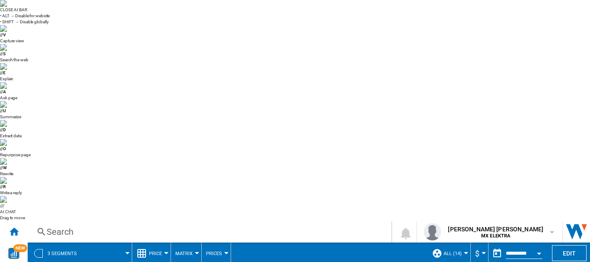
click at [149, 251] on span "Price" at bounding box center [155, 254] width 13 height 6
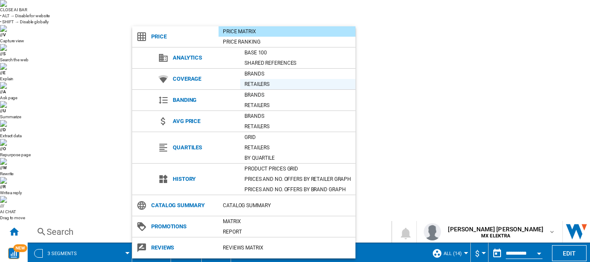
click at [253, 84] on div "Retailers" at bounding box center [297, 84] width 115 height 9
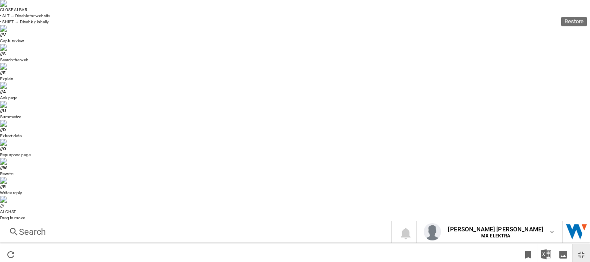
click at [578, 250] on ng-md-icon "Restore" at bounding box center [581, 255] width 10 height 10
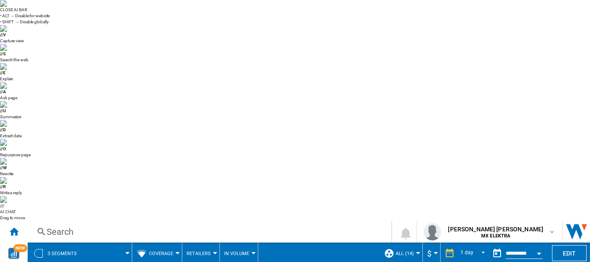
click at [58, 243] on button "3 segments" at bounding box center [67, 254] width 38 height 22
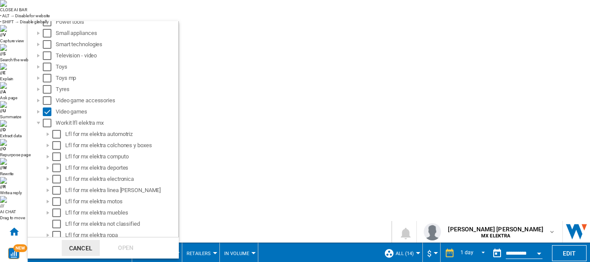
scroll to position [278, 0]
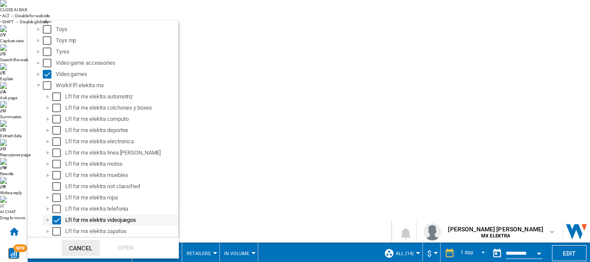
click at [56, 220] on div "Select" at bounding box center [56, 220] width 9 height 9
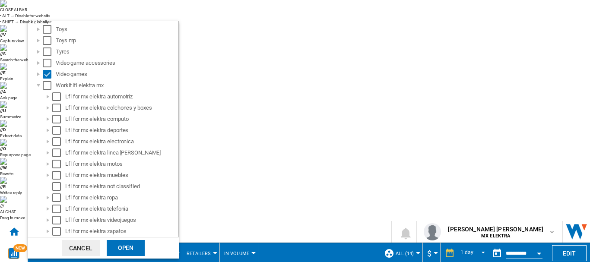
click at [124, 247] on div "Open" at bounding box center [126, 248] width 38 height 16
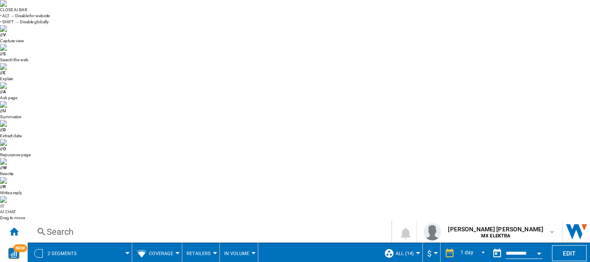
click at [108, 243] on span at bounding box center [108, 254] width 38 height 22
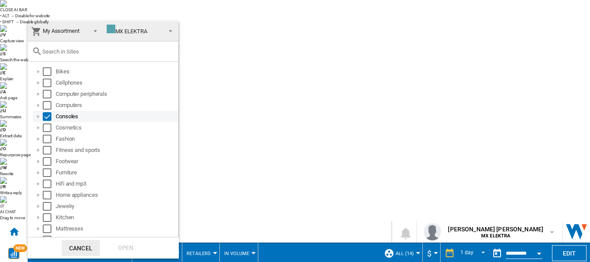
scroll to position [132, 0]
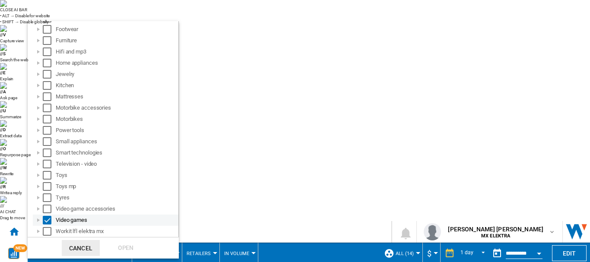
click at [39, 221] on div at bounding box center [38, 220] width 9 height 9
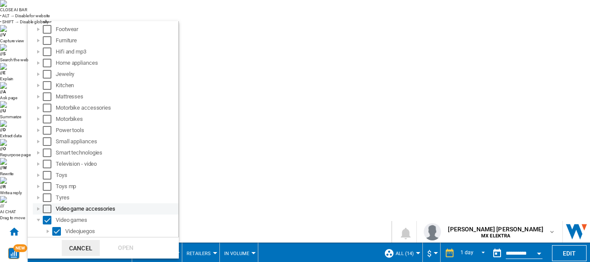
scroll to position [143, 0]
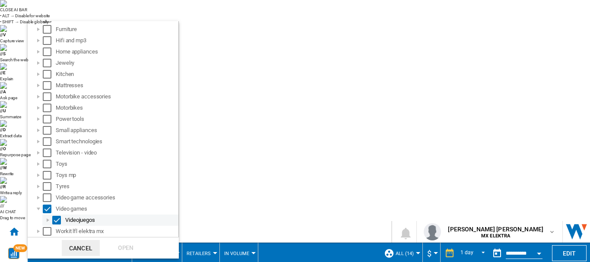
click at [48, 220] on div at bounding box center [48, 220] width 9 height 9
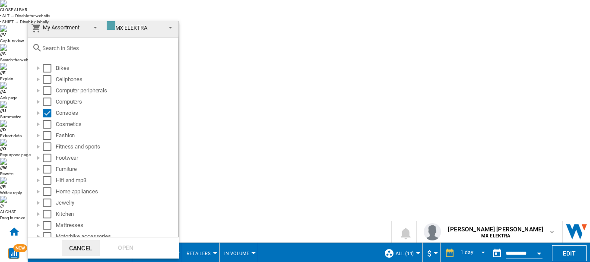
scroll to position [0, 0]
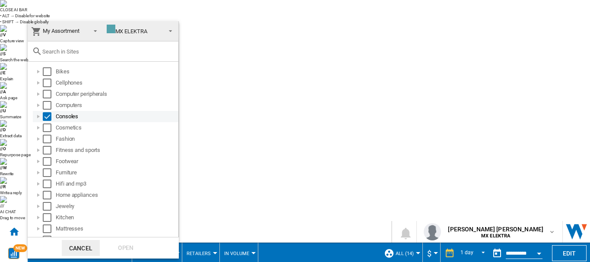
click at [37, 117] on div at bounding box center [38, 116] width 9 height 9
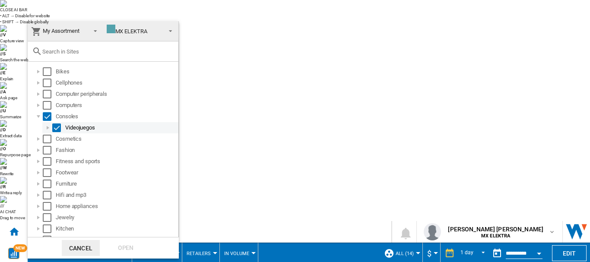
click at [47, 128] on div at bounding box center [48, 128] width 9 height 9
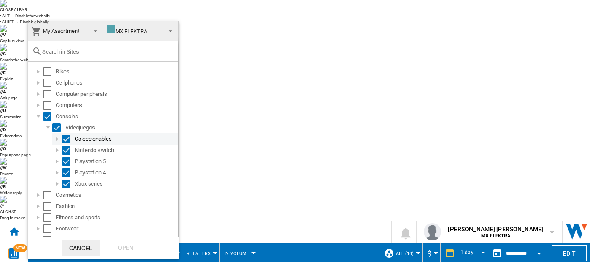
click at [64, 143] on div "Coleccionables" at bounding box center [115, 138] width 127 height 11
click at [68, 138] on div "Select" at bounding box center [66, 139] width 9 height 9
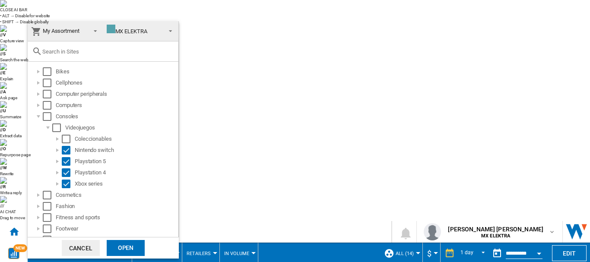
click at [137, 246] on div "Open" at bounding box center [126, 248] width 38 height 16
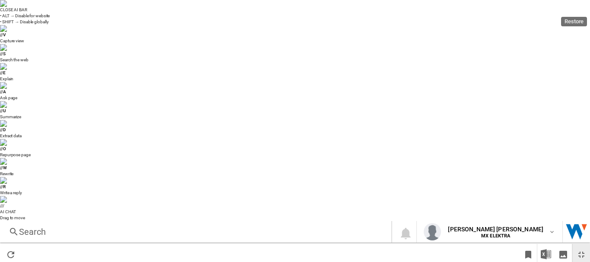
click at [581, 250] on ng-md-icon "Restore" at bounding box center [581, 255] width 10 height 10
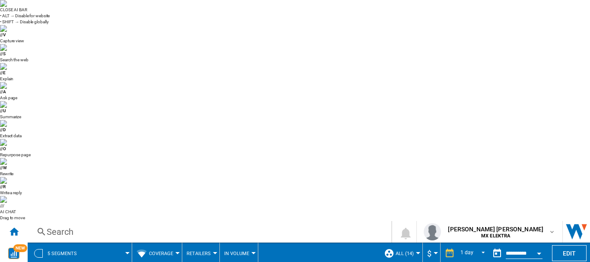
click at [114, 243] on span at bounding box center [108, 254] width 38 height 22
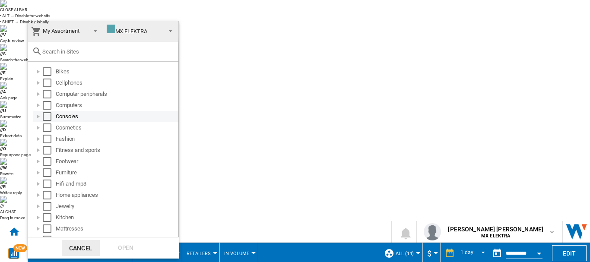
scroll to position [132, 0]
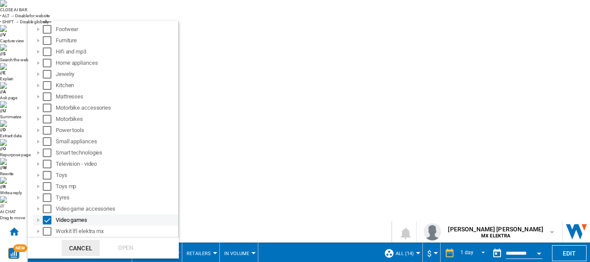
click at [41, 219] on div at bounding box center [38, 220] width 9 height 9
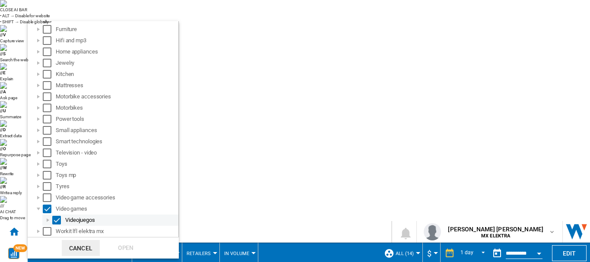
click at [48, 222] on div at bounding box center [48, 220] width 9 height 9
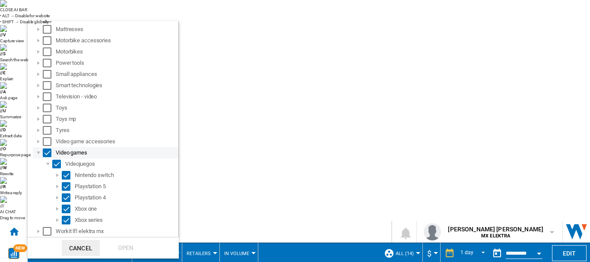
click at [49, 155] on div "Select" at bounding box center [47, 153] width 9 height 9
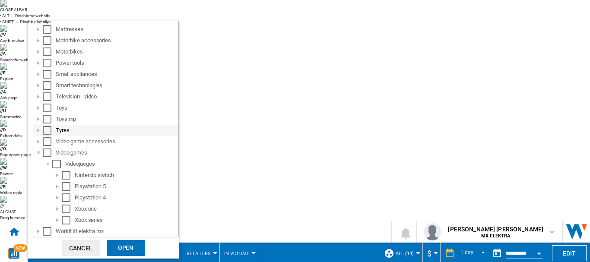
scroll to position [0, 0]
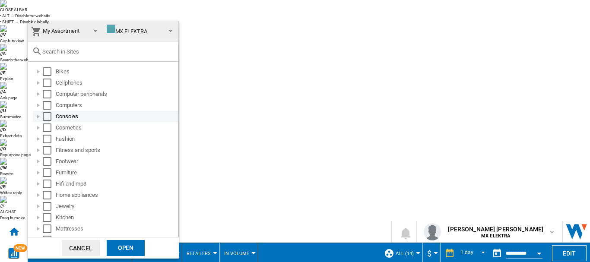
click at [40, 119] on div at bounding box center [38, 116] width 9 height 9
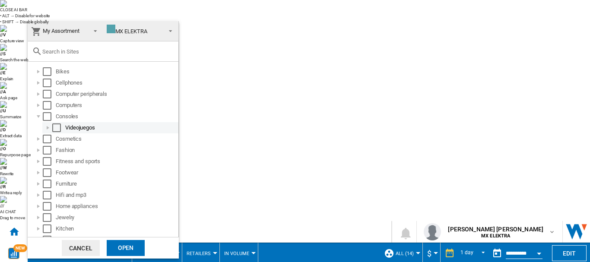
click at [45, 130] on div at bounding box center [48, 128] width 9 height 9
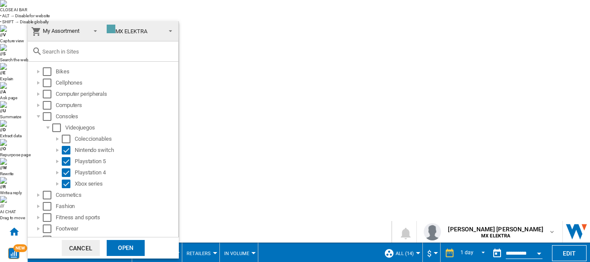
click at [132, 254] on div "Open" at bounding box center [126, 248] width 38 height 16
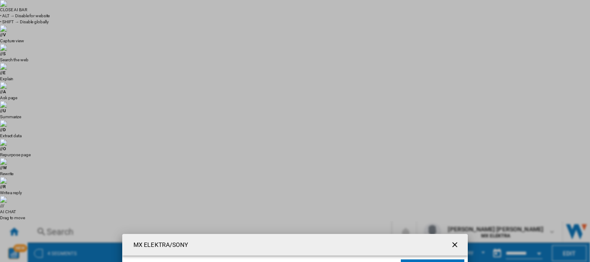
click at [451, 241] on ng-md-icon "getI18NText('BUTTONS.CLOSE_DIALOG')" at bounding box center [455, 246] width 10 height 10
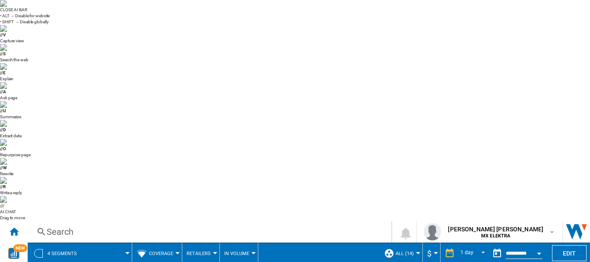
click at [121, 243] on span at bounding box center [108, 254] width 38 height 22
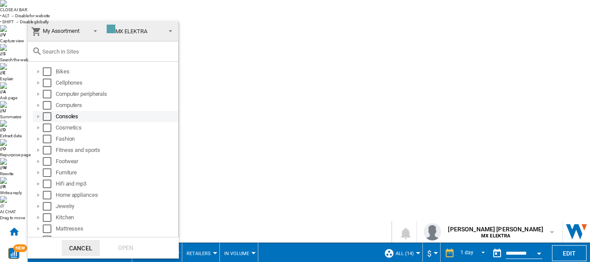
scroll to position [1, 0]
click at [40, 117] on div at bounding box center [38, 115] width 9 height 9
click at [48, 124] on div at bounding box center [48, 127] width 9 height 9
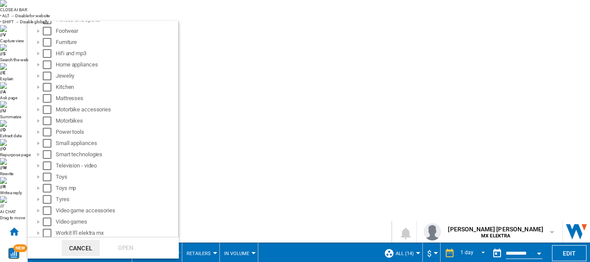
scroll to position [200, 0]
click at [37, 218] on div at bounding box center [38, 220] width 9 height 9
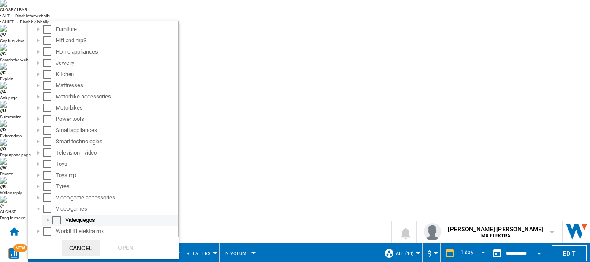
click at [47, 219] on div at bounding box center [48, 220] width 9 height 9
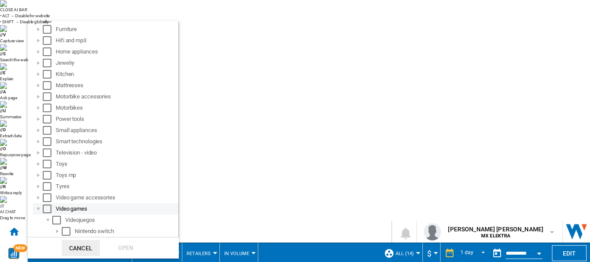
scroll to position [267, 0]
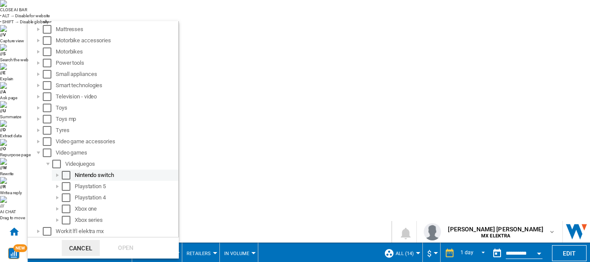
click at [68, 177] on div "Select" at bounding box center [66, 175] width 9 height 9
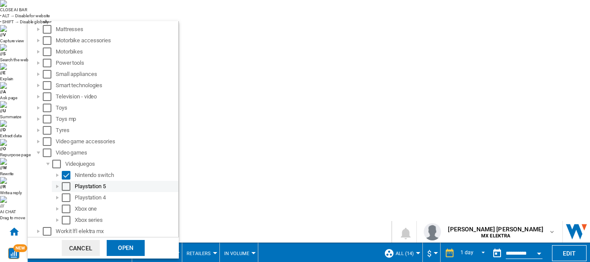
click at [68, 184] on div "Select" at bounding box center [66, 186] width 9 height 9
click at [67, 198] on div "Select" at bounding box center [66, 198] width 9 height 9
click at [62, 211] on div "Select" at bounding box center [66, 209] width 9 height 9
click at [64, 221] on div "Select" at bounding box center [66, 220] width 9 height 9
click at [115, 255] on div "Open" at bounding box center [126, 248] width 38 height 16
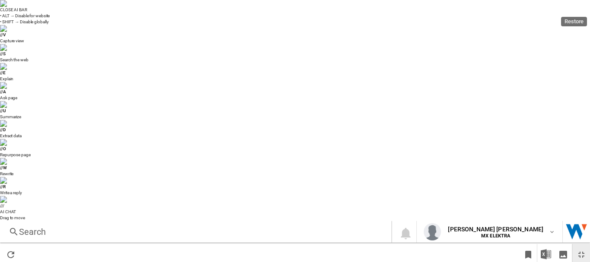
click at [580, 250] on ng-md-icon "Restore" at bounding box center [581, 255] width 10 height 10
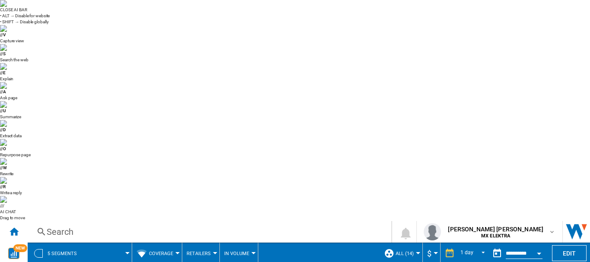
click at [87, 243] on div "5 segments" at bounding box center [79, 254] width 95 height 22
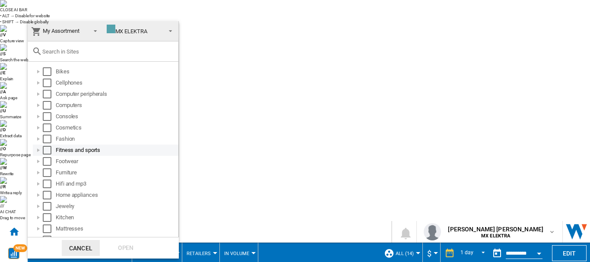
scroll to position [132, 0]
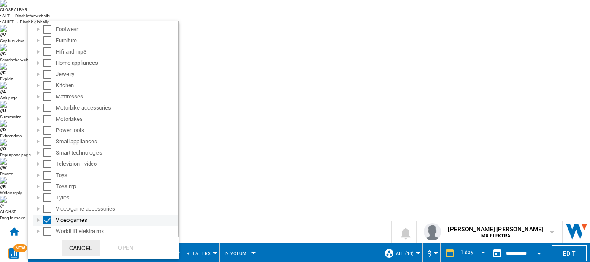
click at [41, 217] on div at bounding box center [38, 220] width 9 height 9
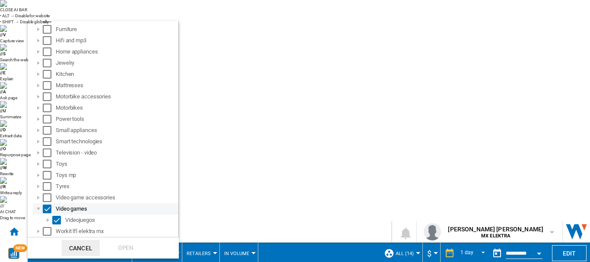
click at [50, 214] on div "Video games" at bounding box center [106, 208] width 146 height 11
click at [47, 218] on div at bounding box center [48, 220] width 9 height 9
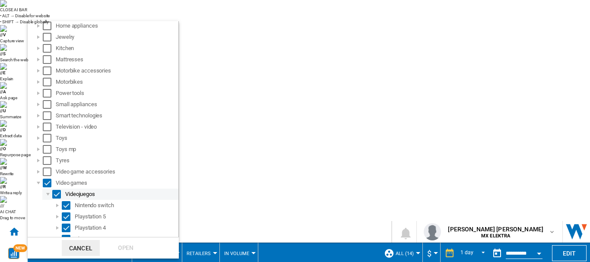
scroll to position [170, 0]
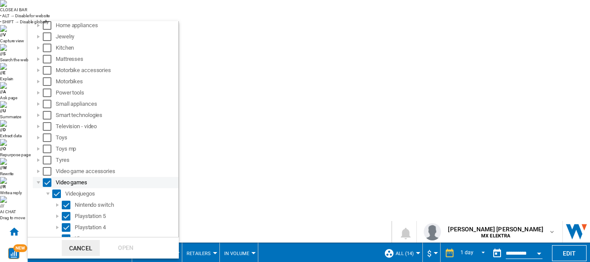
click at [48, 183] on div "Select" at bounding box center [47, 182] width 9 height 9
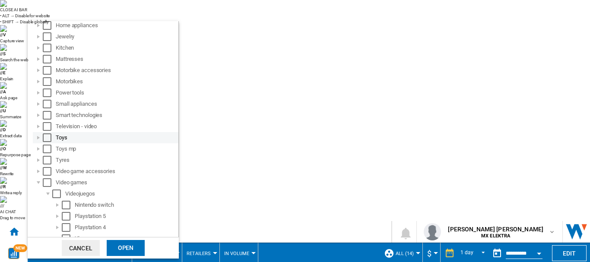
scroll to position [0, 0]
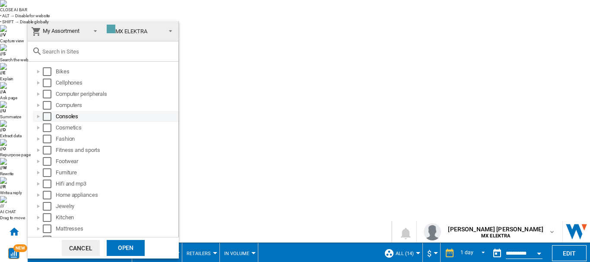
click at [47, 118] on div "Select" at bounding box center [47, 116] width 9 height 9
click at [129, 241] on div "Open" at bounding box center [126, 248] width 38 height 16
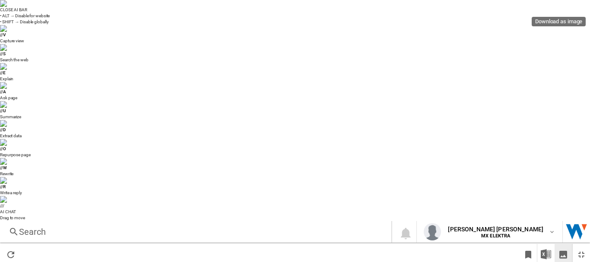
click at [562, 250] on ng-md-icon "Download as image" at bounding box center [563, 255] width 10 height 10
click at [587, 244] on button "Restore" at bounding box center [581, 254] width 17 height 20
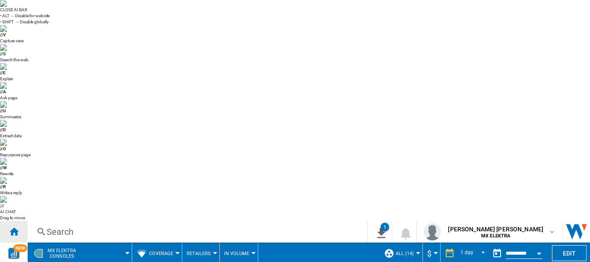
click at [22, 221] on div "Home" at bounding box center [14, 232] width 28 height 22
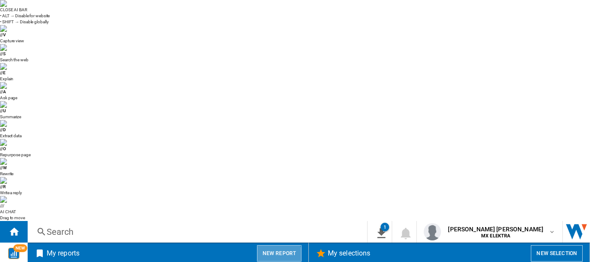
click at [269, 245] on button "New report" at bounding box center [279, 253] width 44 height 16
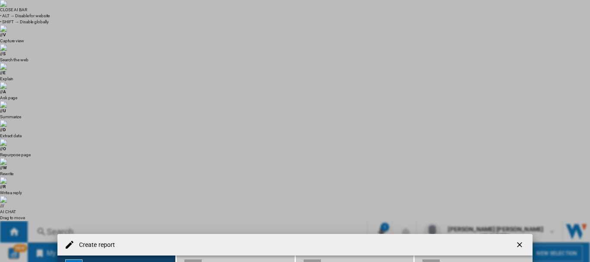
scroll to position [109, 0]
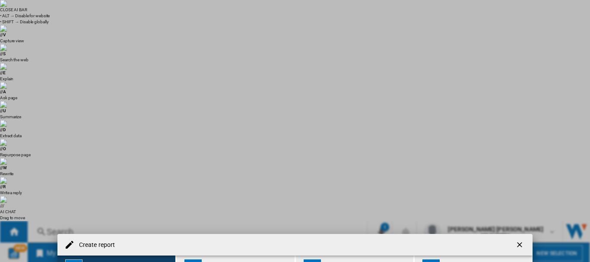
scroll to position [256, 0]
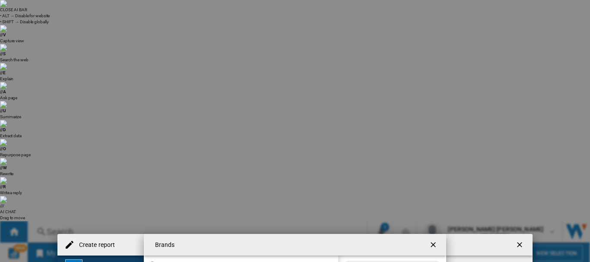
click at [439, 236] on button "button" at bounding box center [433, 244] width 17 height 17
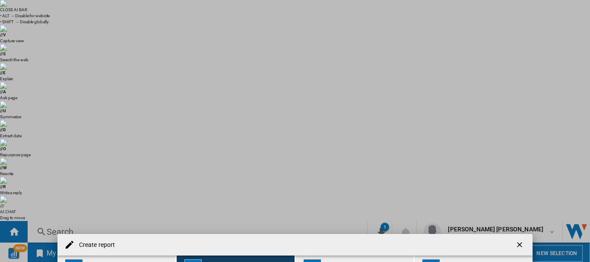
click at [325, 259] on div "Report" at bounding box center [367, 263] width 85 height 9
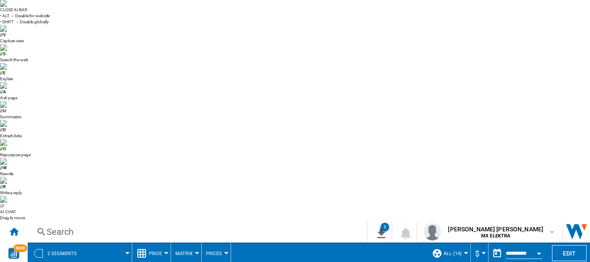
click at [149, 251] on span "Price" at bounding box center [155, 254] width 13 height 6
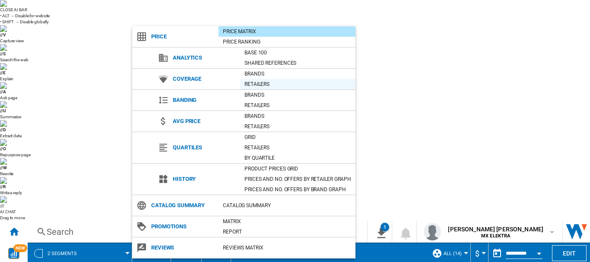
click at [247, 86] on div "Retailers" at bounding box center [297, 84] width 115 height 9
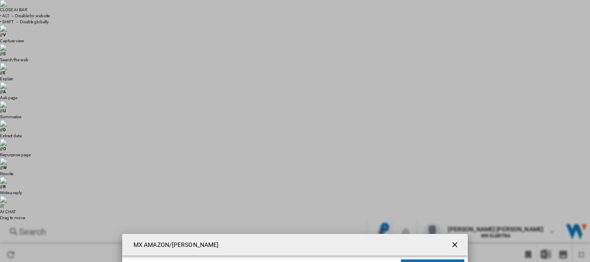
scroll to position [2, 0]
click at [423, 260] on button "Open Price Matrix" at bounding box center [432, 267] width 63 height 15
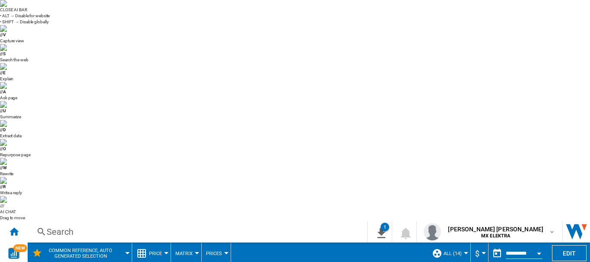
click at [97, 248] on span "Common reference, auto generated selection" at bounding box center [81, 253] width 70 height 11
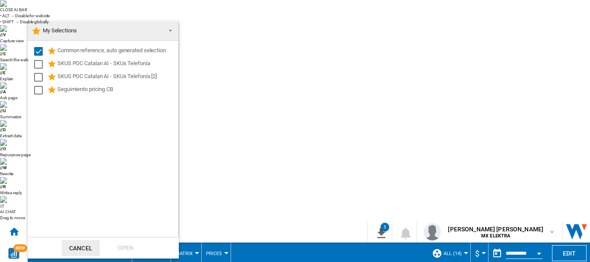
click at [113, 1] on md-backdrop at bounding box center [295, 131] width 590 height 262
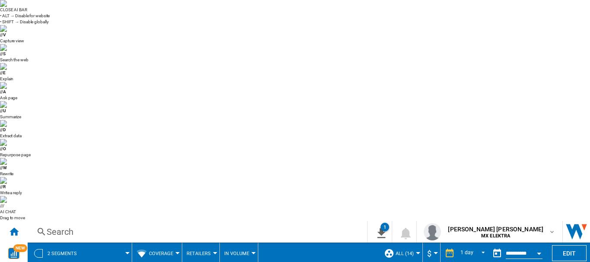
click at [115, 243] on span at bounding box center [108, 254] width 38 height 22
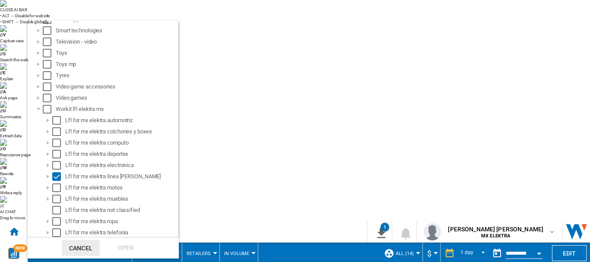
scroll to position [278, 0]
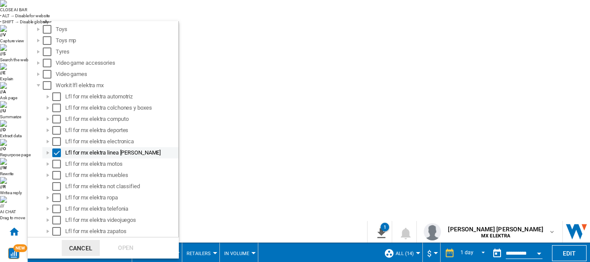
click at [57, 152] on div "Select" at bounding box center [56, 153] width 9 height 9
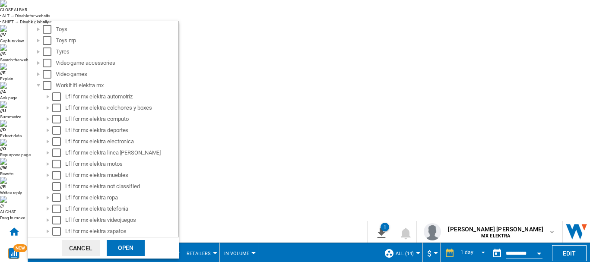
click at [133, 247] on div "Open" at bounding box center [126, 248] width 38 height 16
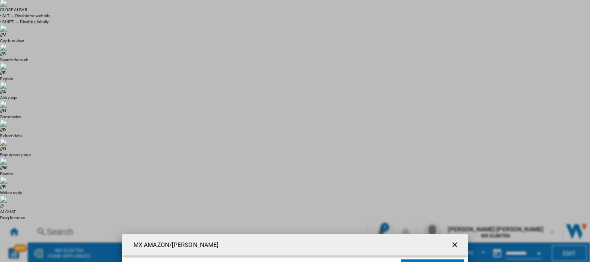
scroll to position [2, 0]
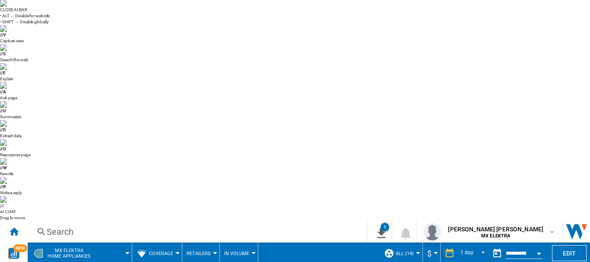
click at [125, 243] on span at bounding box center [115, 254] width 25 height 22
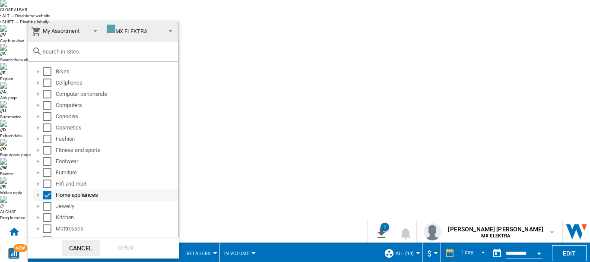
click at [35, 196] on div at bounding box center [38, 195] width 9 height 9
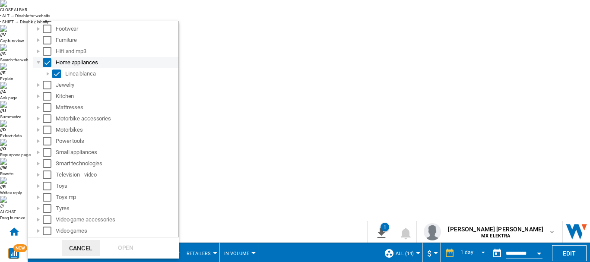
scroll to position [143, 0]
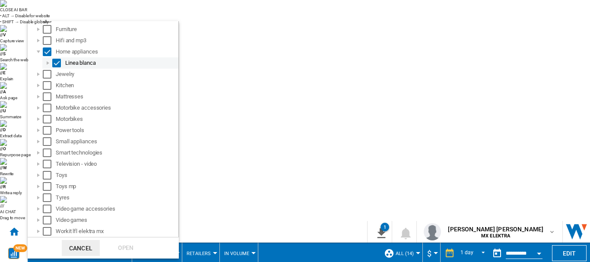
click at [47, 64] on div at bounding box center [48, 63] width 9 height 9
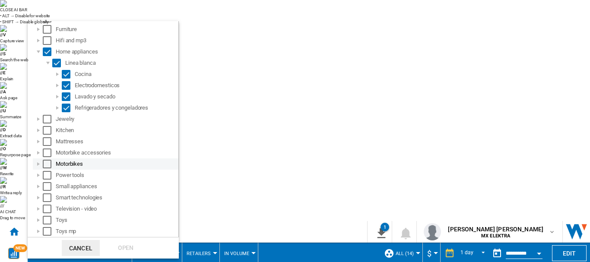
scroll to position [188, 0]
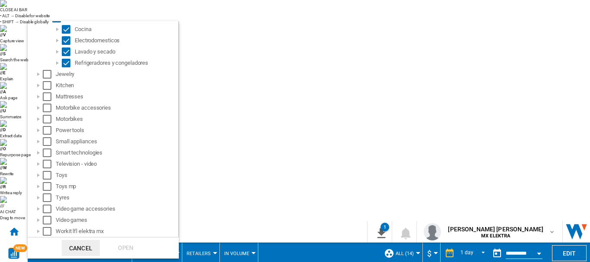
click at [186, 63] on md-backdrop at bounding box center [295, 131] width 590 height 262
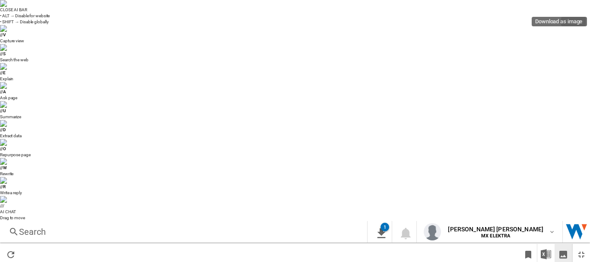
click at [566, 250] on ng-md-icon "Download as image" at bounding box center [563, 255] width 10 height 10
click at [585, 250] on ng-md-icon "Restore" at bounding box center [581, 255] width 10 height 10
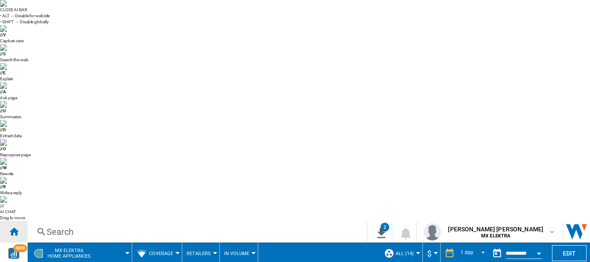
click at [17, 226] on ng-md-icon "Home" at bounding box center [14, 231] width 10 height 10
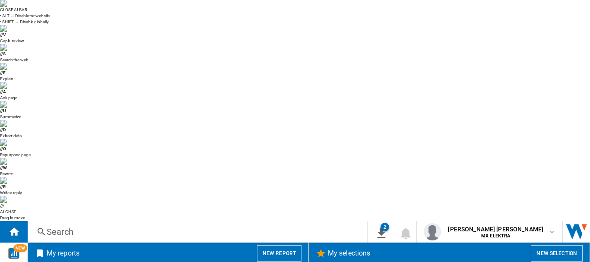
click at [277, 245] on button "New report" at bounding box center [279, 253] width 44 height 16
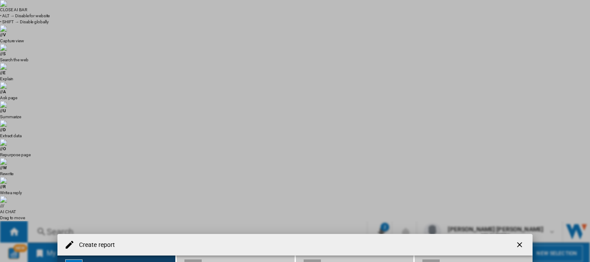
scroll to position [2, 0]
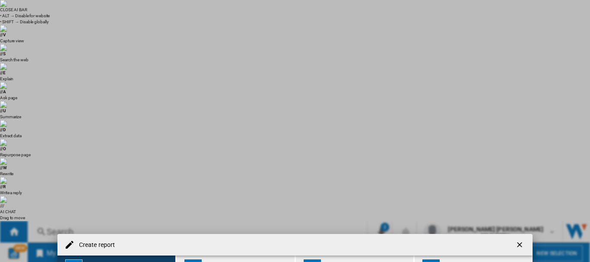
scroll to position [256, 0]
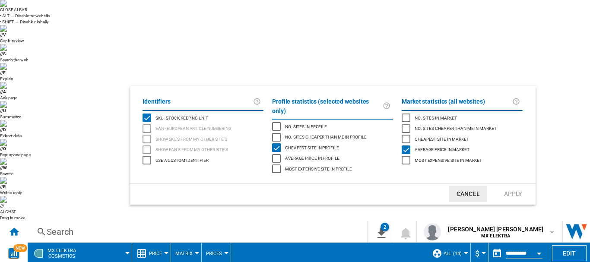
click at [170, 64] on md-backdrop at bounding box center [295, 131] width 590 height 262
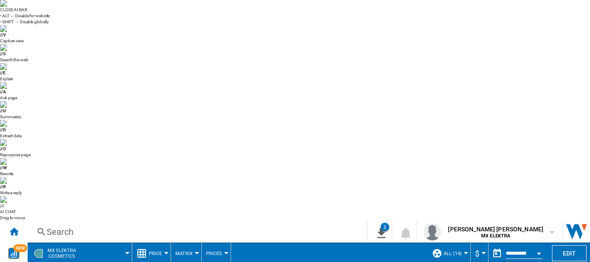
click at [158, 251] on span "Price" at bounding box center [155, 254] width 13 height 6
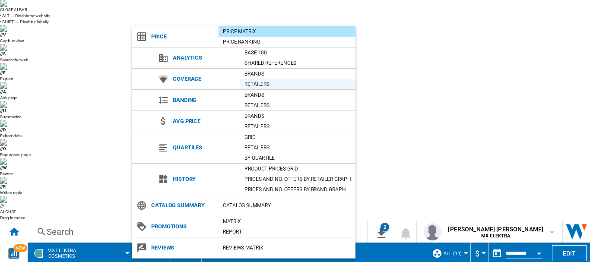
click at [255, 79] on div "Retailers" at bounding box center [297, 84] width 115 height 10
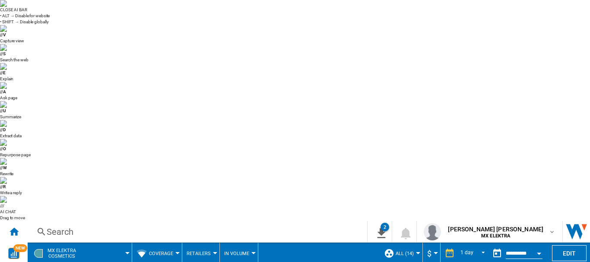
click at [153, 251] on span "Coverage" at bounding box center [161, 254] width 24 height 6
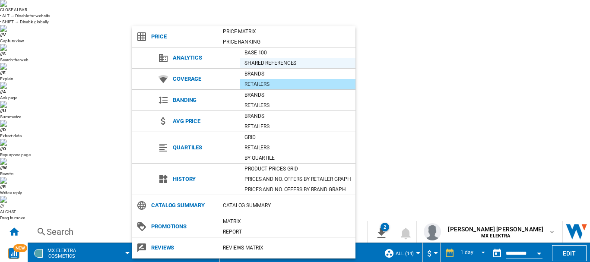
click at [267, 67] on div "Shared references" at bounding box center [297, 63] width 115 height 9
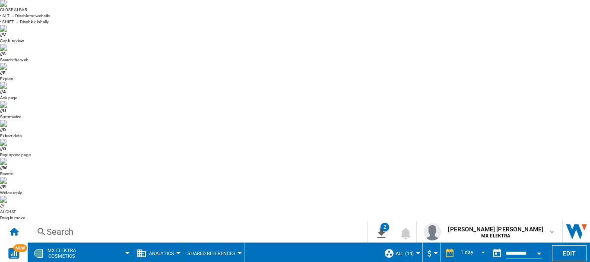
click at [166, 251] on span "Analytics" at bounding box center [161, 254] width 25 height 6
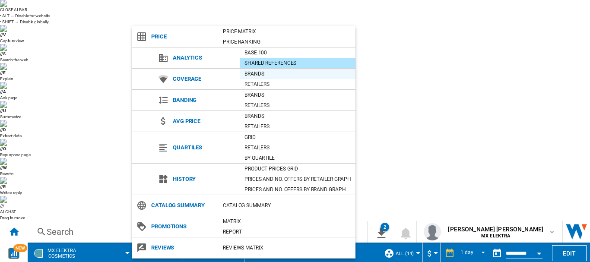
click at [268, 73] on div "Brands" at bounding box center [297, 74] width 115 height 9
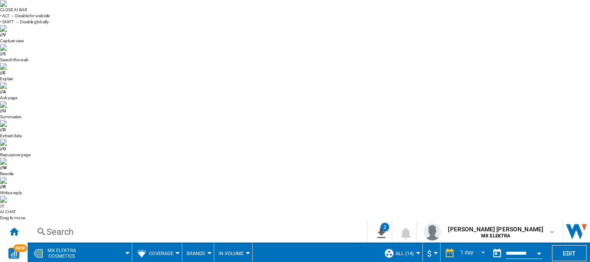
click at [174, 243] on button "Coverage" at bounding box center [163, 254] width 29 height 22
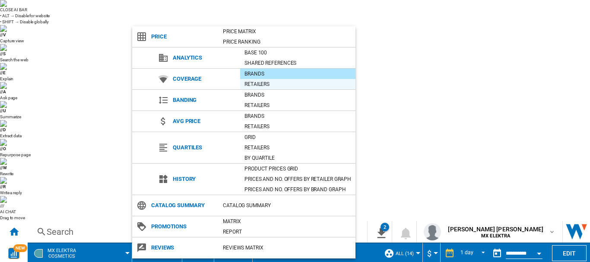
click at [254, 85] on div "Retailers" at bounding box center [297, 84] width 115 height 9
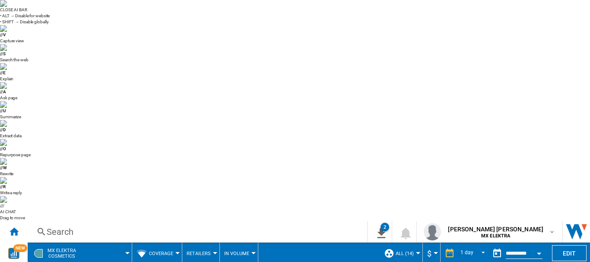
click at [107, 243] on span at bounding box center [107, 254] width 39 height 22
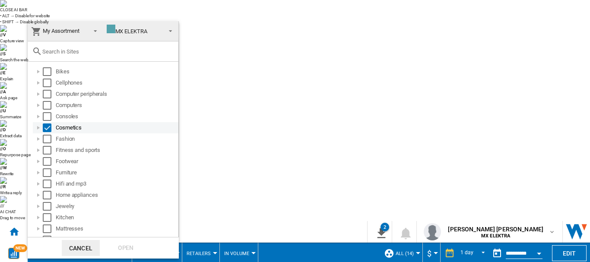
click at [37, 124] on div at bounding box center [38, 128] width 9 height 9
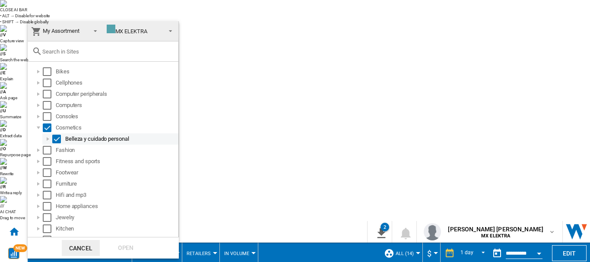
click at [44, 139] on div at bounding box center [48, 139] width 9 height 9
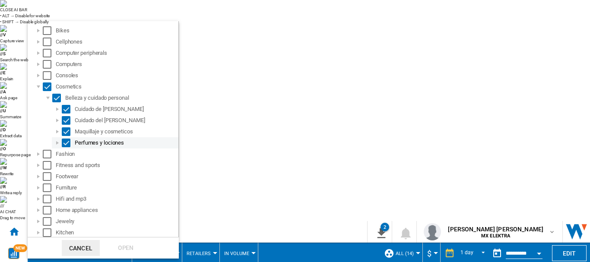
scroll to position [31, 0]
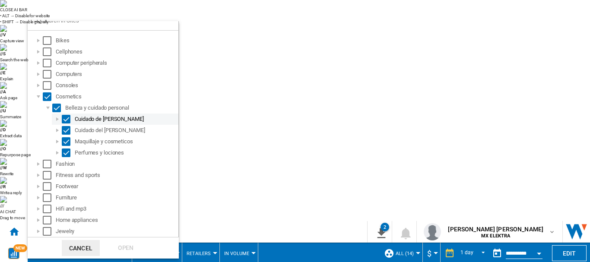
click at [55, 118] on div at bounding box center [57, 119] width 9 height 9
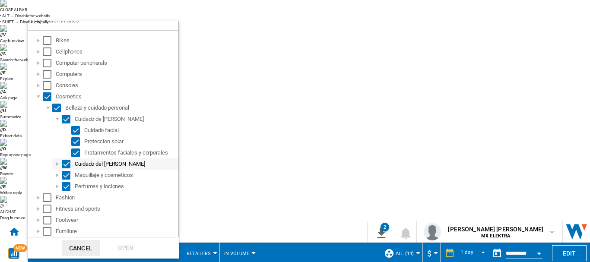
click at [57, 165] on div at bounding box center [57, 164] width 9 height 9
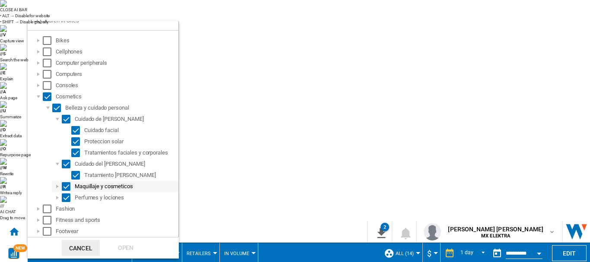
click at [60, 186] on div at bounding box center [57, 186] width 9 height 9
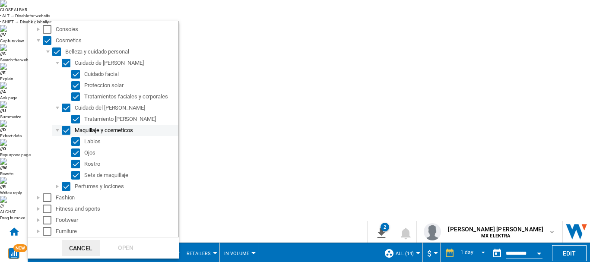
scroll to position [88, 0]
click at [56, 186] on div at bounding box center [57, 186] width 9 height 9
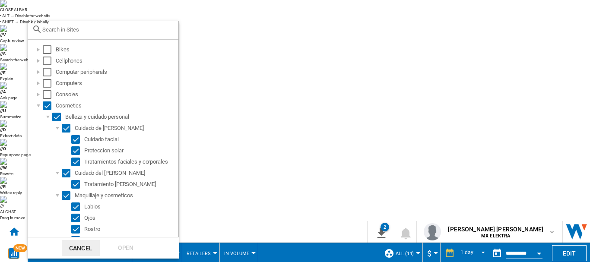
scroll to position [0, 0]
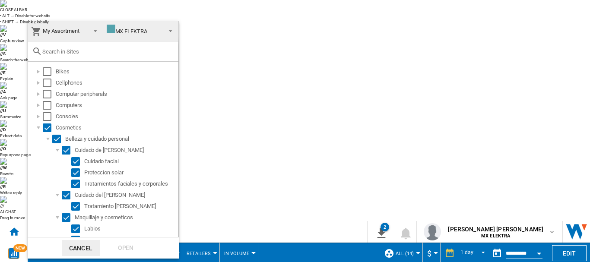
click at [249, 58] on md-backdrop at bounding box center [295, 131] width 590 height 262
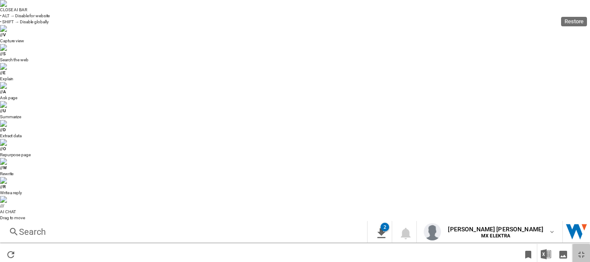
click at [582, 244] on button "Restore" at bounding box center [581, 254] width 17 height 20
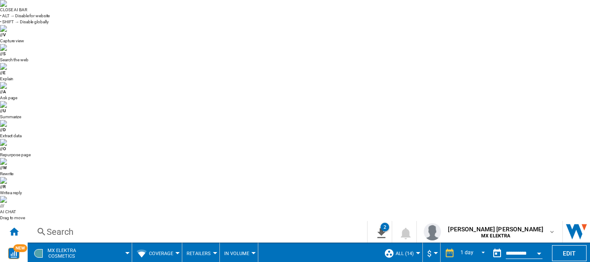
click at [116, 243] on span at bounding box center [107, 254] width 39 height 22
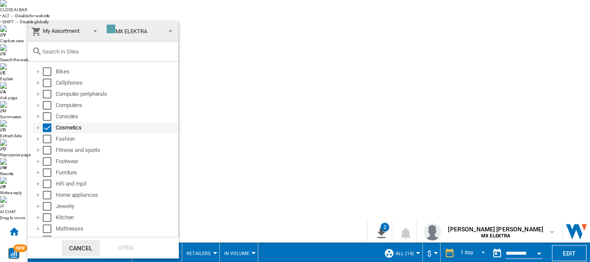
click at [38, 126] on div at bounding box center [38, 128] width 9 height 9
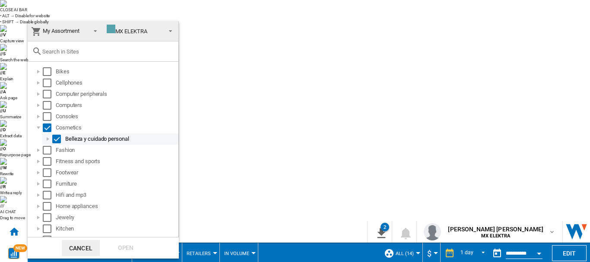
click at [46, 141] on div at bounding box center [48, 139] width 9 height 9
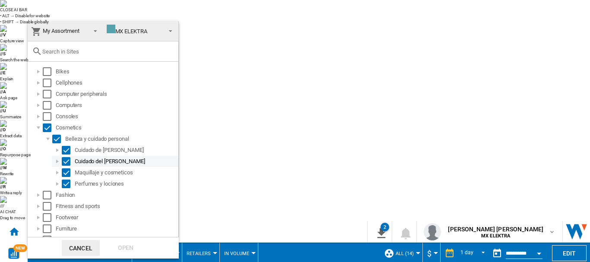
scroll to position [32, 0]
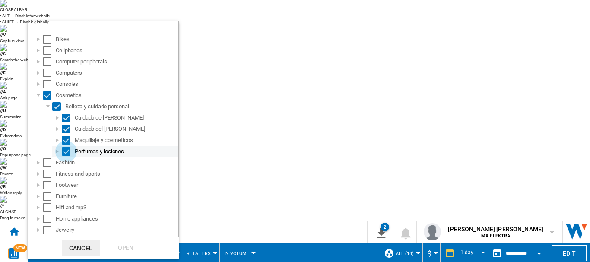
click at [62, 152] on div "Select" at bounding box center [66, 151] width 9 height 9
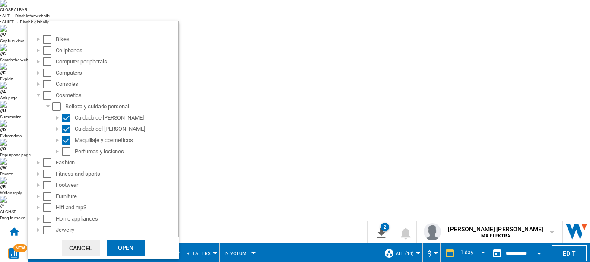
click at [118, 238] on md-dialog-actions "Cancel Open" at bounding box center [103, 248] width 151 height 22
click at [121, 252] on div "Open" at bounding box center [126, 248] width 38 height 16
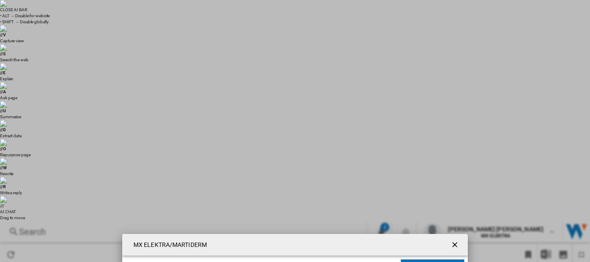
scroll to position [2, 0]
click at [452, 241] on ng-md-icon "getI18NText('BUTTONS.CLOSE_DIALOG')" at bounding box center [455, 246] width 10 height 10
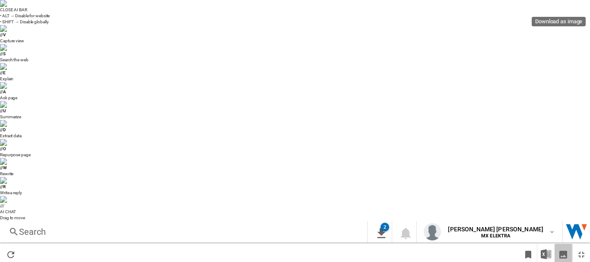
click at [555, 244] on button "Download as image" at bounding box center [563, 254] width 17 height 20
click at [583, 250] on ng-md-icon "Restore" at bounding box center [581, 255] width 10 height 10
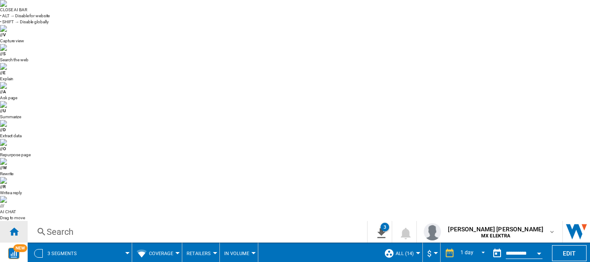
click at [14, 226] on ng-md-icon "Home" at bounding box center [14, 231] width 10 height 10
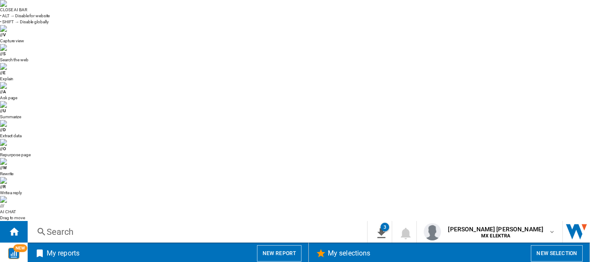
click at [273, 245] on button "New report" at bounding box center [279, 253] width 44 height 16
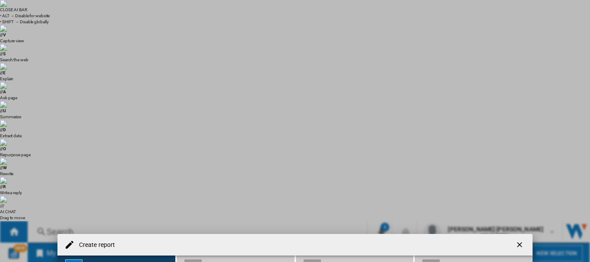
scroll to position [25, 0]
type input "electro"
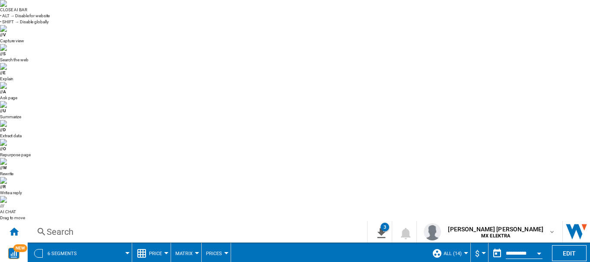
click at [179, 243] on button "Matrix" at bounding box center [186, 254] width 22 height 22
click at [159, 29] on md-backdrop at bounding box center [295, 131] width 590 height 262
click at [159, 243] on button "Price" at bounding box center [157, 254] width 17 height 22
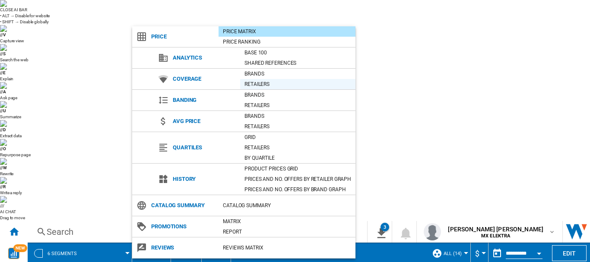
click at [267, 81] on div "Retailers" at bounding box center [297, 84] width 115 height 9
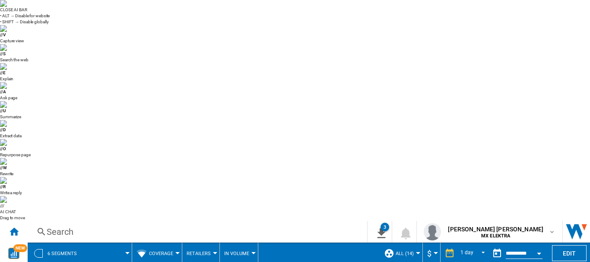
click at [116, 243] on span at bounding box center [108, 254] width 38 height 22
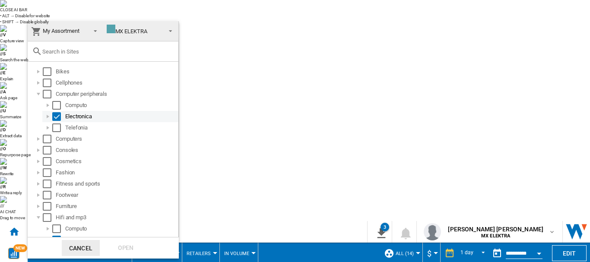
click at [45, 118] on div at bounding box center [48, 116] width 9 height 9
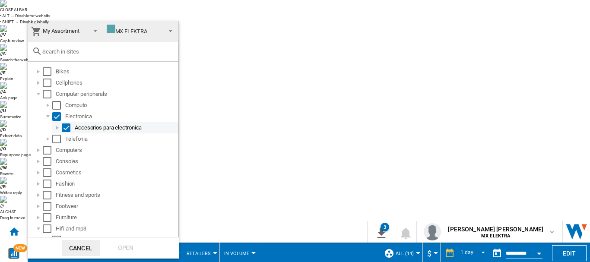
click at [54, 128] on div at bounding box center [57, 128] width 9 height 9
click at [65, 130] on div "Select" at bounding box center [66, 128] width 9 height 9
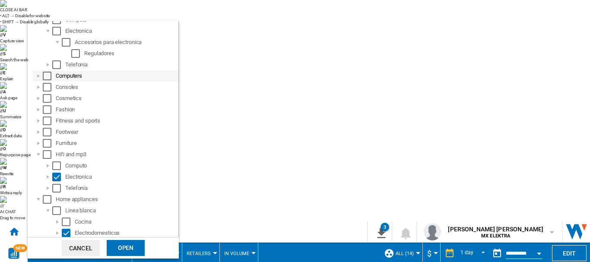
scroll to position [125, 0]
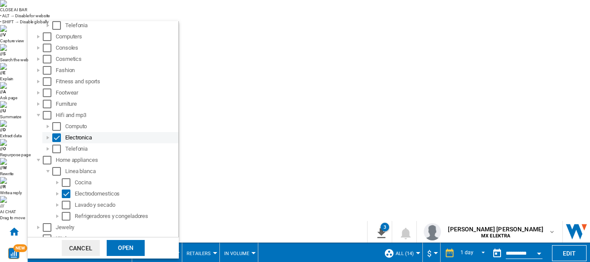
click at [50, 139] on div at bounding box center [48, 137] width 9 height 9
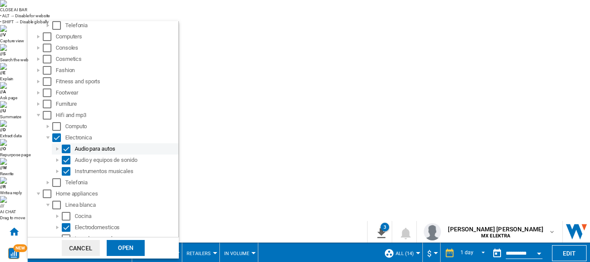
scroll to position [179, 0]
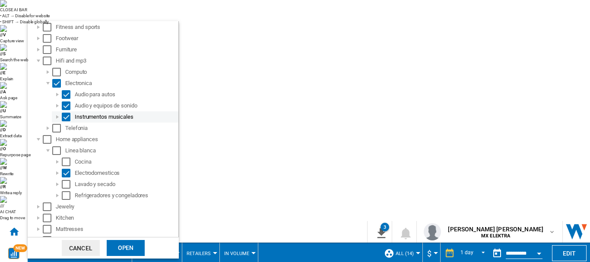
click at [55, 119] on div at bounding box center [57, 117] width 9 height 9
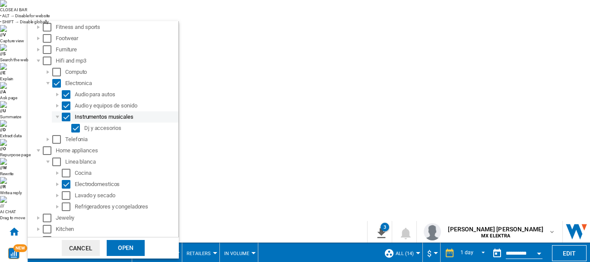
click at [67, 119] on div "Select" at bounding box center [66, 117] width 9 height 9
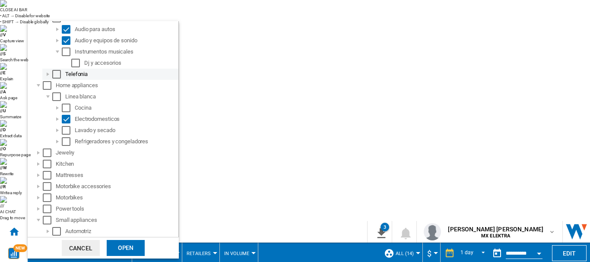
scroll to position [245, 0]
click at [59, 118] on div at bounding box center [57, 118] width 9 height 9
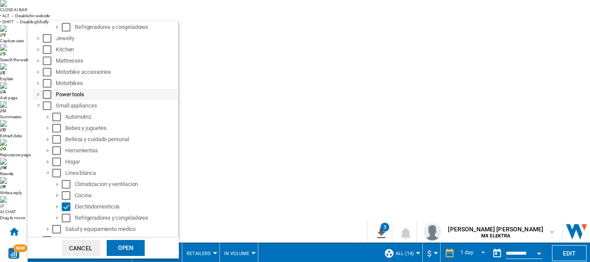
scroll to position [383, 0]
click at [41, 92] on div at bounding box center [38, 93] width 9 height 9
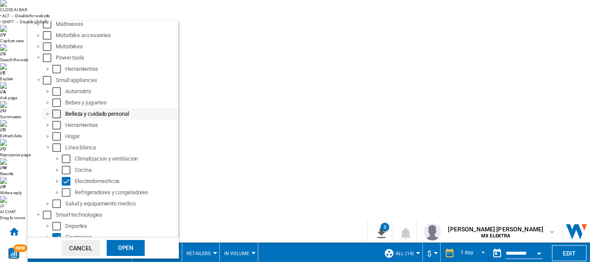
scroll to position [419, 0]
click at [51, 136] on div at bounding box center [48, 136] width 9 height 9
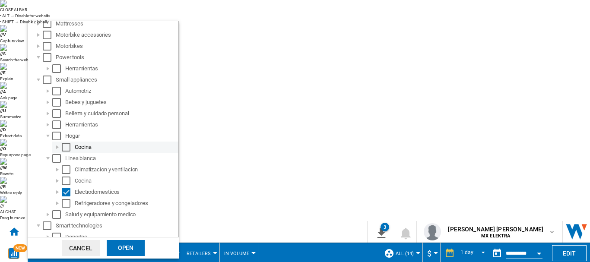
scroll to position [466, 0]
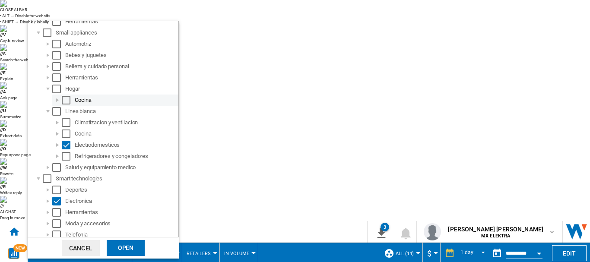
click at [57, 99] on div at bounding box center [57, 100] width 9 height 9
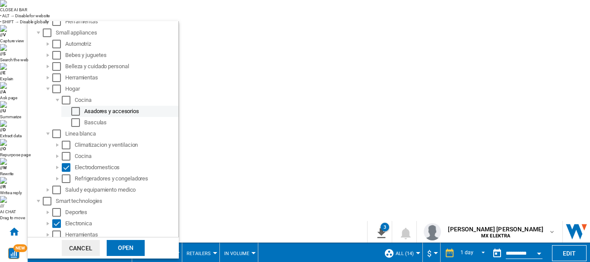
click at [76, 109] on div "Select" at bounding box center [75, 111] width 9 height 9
click at [54, 92] on div "Select" at bounding box center [56, 89] width 9 height 9
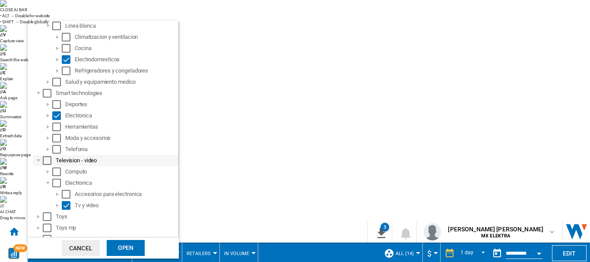
scroll to position [574, 0]
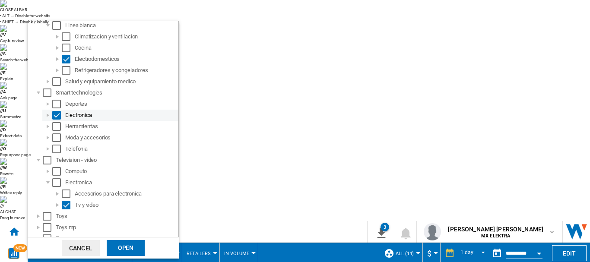
click at [48, 115] on div at bounding box center [48, 115] width 9 height 9
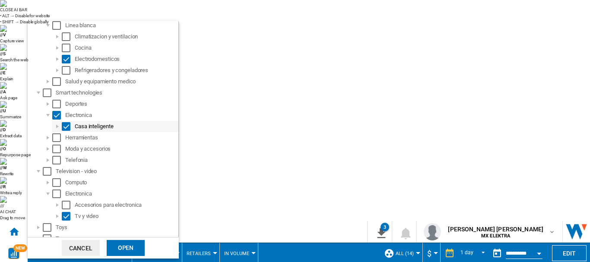
click at [58, 128] on div at bounding box center [57, 126] width 9 height 9
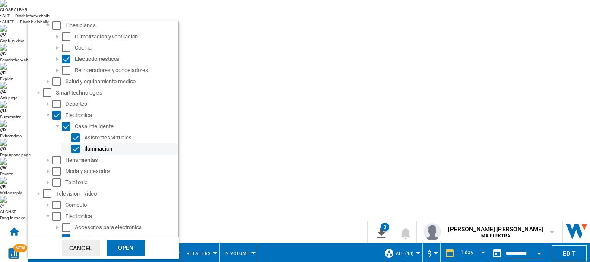
scroll to position [629, 0]
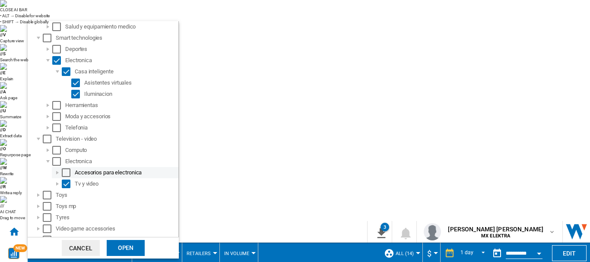
click at [56, 172] on div at bounding box center [57, 172] width 9 height 9
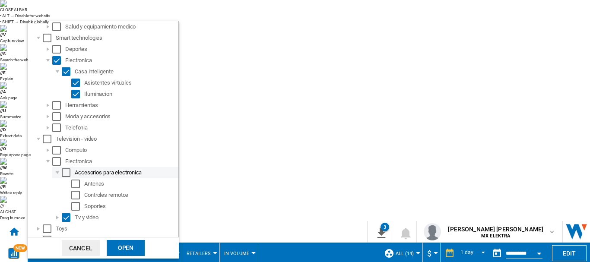
scroll to position [682, 0]
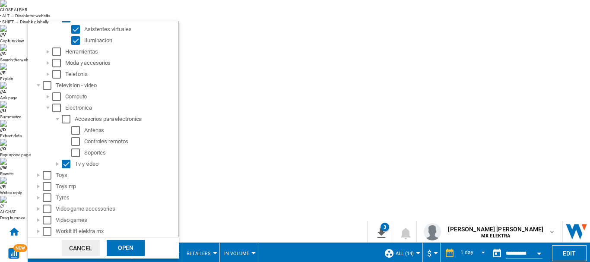
click at [117, 252] on div "Open" at bounding box center [126, 248] width 38 height 16
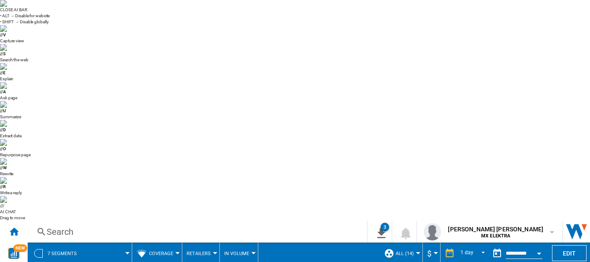
click at [91, 243] on span at bounding box center [108, 254] width 38 height 22
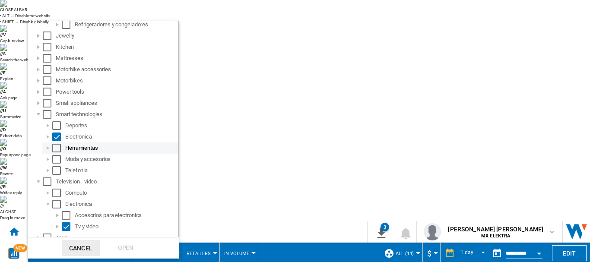
scroll to position [227, 0]
click at [48, 138] on div at bounding box center [48, 136] width 9 height 9
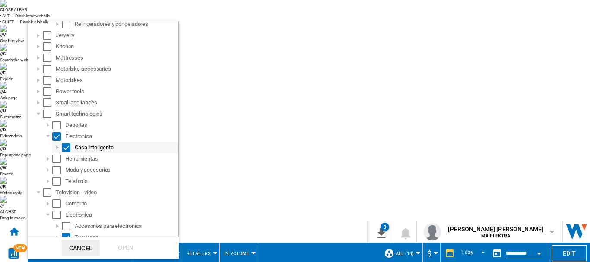
click at [56, 148] on div at bounding box center [57, 147] width 9 height 9
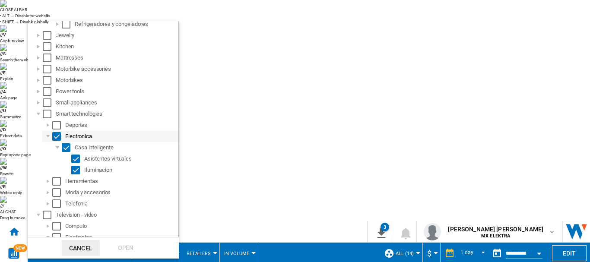
click at [57, 140] on div "Select" at bounding box center [56, 136] width 9 height 9
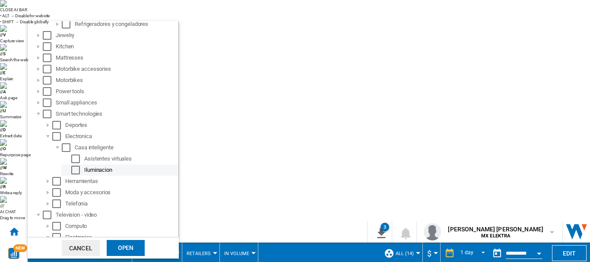
scroll to position [302, 0]
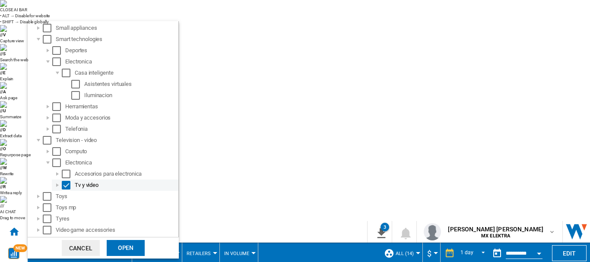
click at [58, 182] on div at bounding box center [57, 185] width 9 height 9
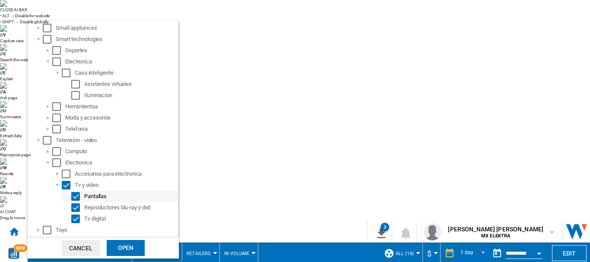
scroll to position [357, 0]
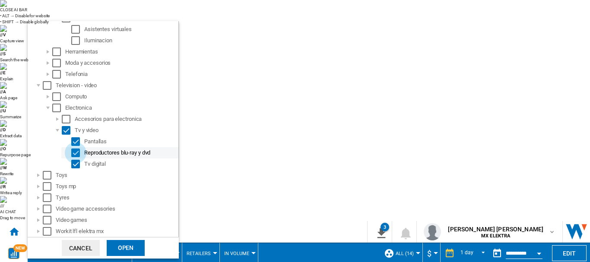
click at [76, 154] on div "Select" at bounding box center [75, 153] width 9 height 9
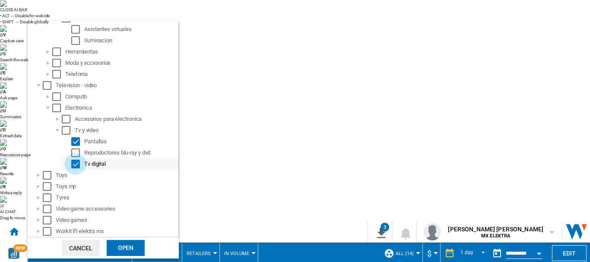
click at [78, 163] on div "Select" at bounding box center [75, 164] width 9 height 9
click at [81, 166] on md-checkbox "Select" at bounding box center [77, 164] width 13 height 9
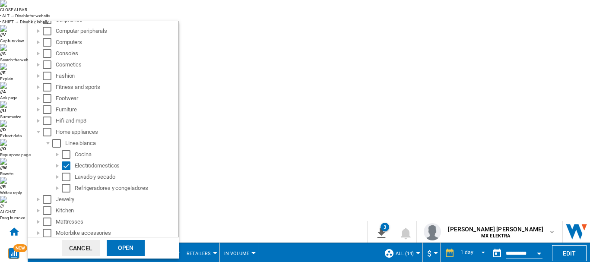
scroll to position [0, 0]
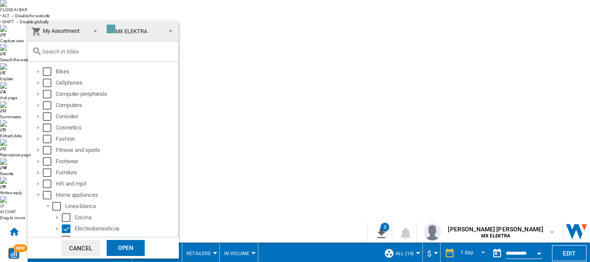
click at [133, 247] on div "Open" at bounding box center [126, 248] width 38 height 16
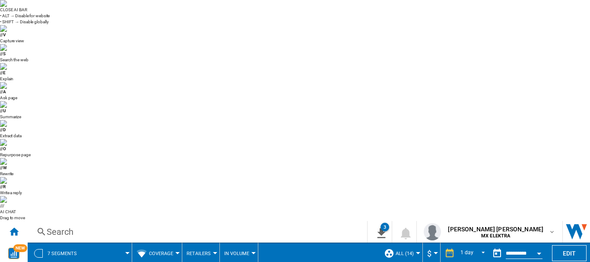
click at [95, 243] on span at bounding box center [108, 254] width 38 height 22
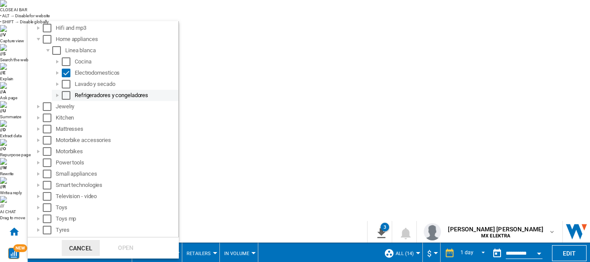
scroll to position [157, 0]
click at [60, 74] on div at bounding box center [57, 71] width 9 height 9
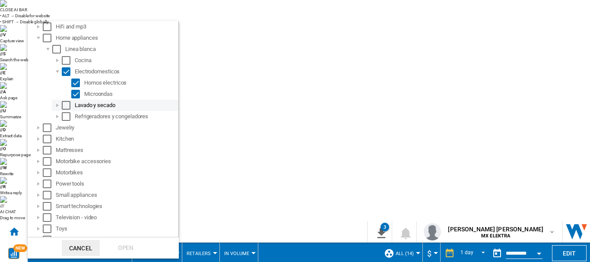
click at [60, 109] on div at bounding box center [57, 105] width 9 height 9
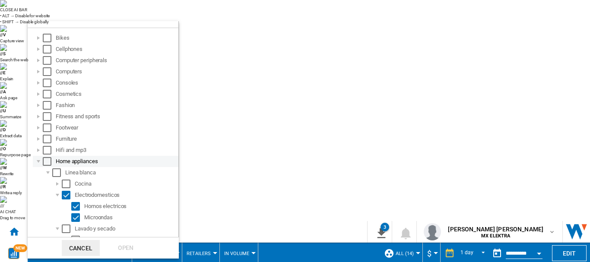
scroll to position [0, 0]
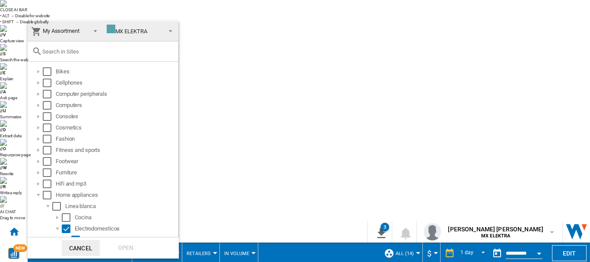
click at [186, 75] on md-backdrop at bounding box center [295, 131] width 590 height 262
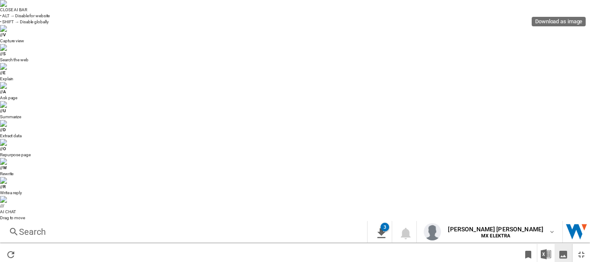
click at [565, 250] on ng-md-icon "Download as image" at bounding box center [563, 255] width 10 height 10
click at [577, 250] on ng-md-icon "Restore" at bounding box center [581, 255] width 10 height 10
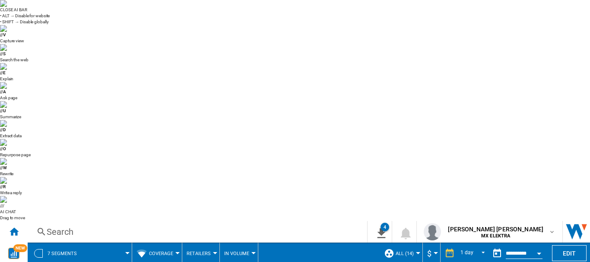
click at [169, 243] on button "Coverage" at bounding box center [163, 254] width 29 height 22
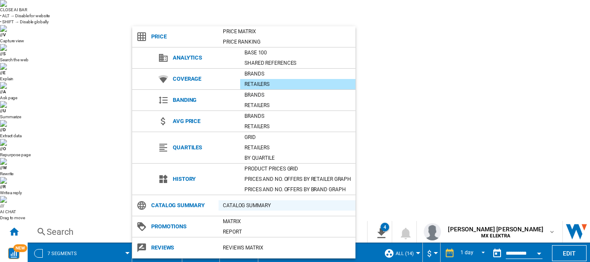
click at [262, 207] on div "Catalog Summary" at bounding box center [287, 205] width 137 height 9
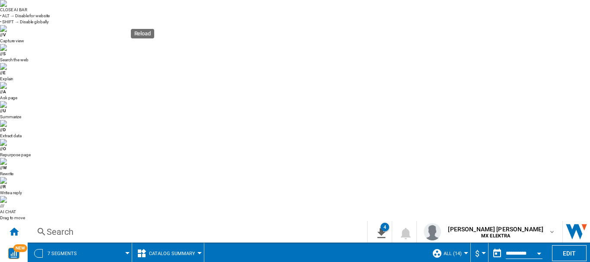
click at [23, 248] on div "NEW" at bounding box center [14, 253] width 28 height 11
click at [20, 221] on div "Home" at bounding box center [14, 232] width 28 height 22
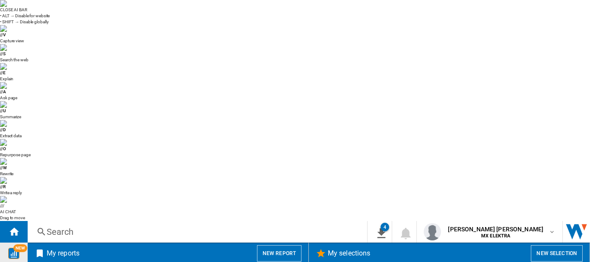
scroll to position [643, 0]
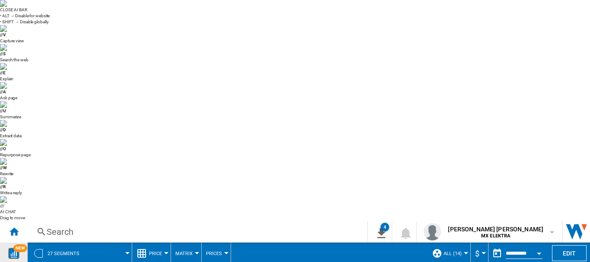
click at [192, 243] on button "Matrix" at bounding box center [186, 254] width 22 height 22
click at [213, 32] on md-backdrop at bounding box center [295, 131] width 590 height 262
click at [213, 251] on span "Prices" at bounding box center [214, 254] width 16 height 6
click at [206, 8] on md-backdrop at bounding box center [295, 131] width 590 height 262
click at [166, 243] on md-menu "Price Price Price Matrix Price Ranking Analytics Base 100 Shared references Cov…" at bounding box center [151, 254] width 39 height 22
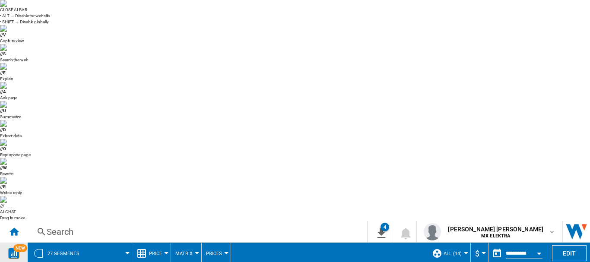
click at [160, 251] on span "Price" at bounding box center [155, 254] width 13 height 6
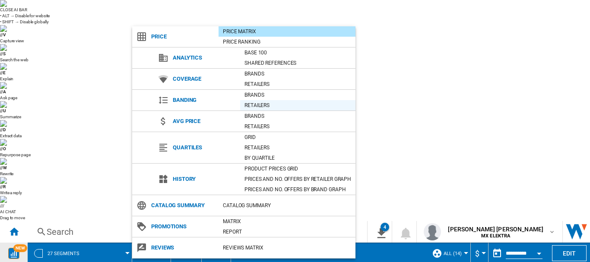
click at [254, 102] on div "Retailers" at bounding box center [297, 105] width 115 height 9
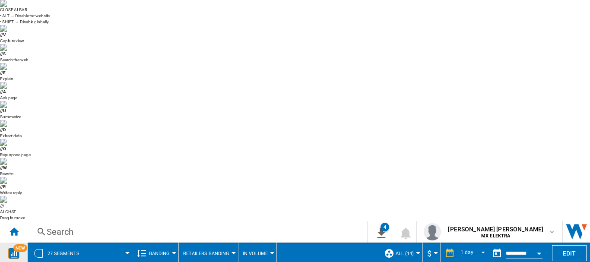
click at [207, 108] on button "5" at bounding box center [213, 108] width 41 height 9
click at [181, 243] on md-menu "Retailers Banding Brands Banding Retailers Banding Price banding by Brand Price…" at bounding box center [209, 254] width 60 height 22
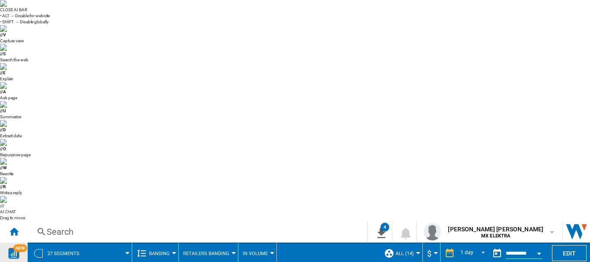
click at [181, 243] on md-menu "Retailers Banding Brands Banding Retailers Banding Price banding by Brand Price…" at bounding box center [209, 254] width 60 height 22
click at [210, 243] on button "Retailers Banding" at bounding box center [208, 254] width 51 height 22
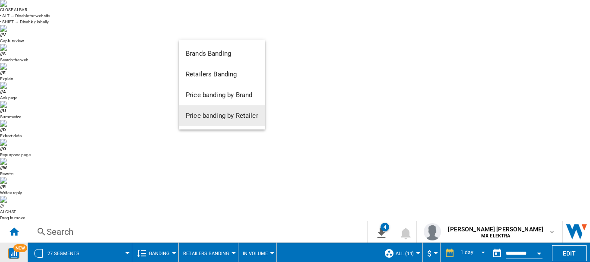
click at [213, 109] on button "Price banding by Retailer" at bounding box center [222, 115] width 86 height 21
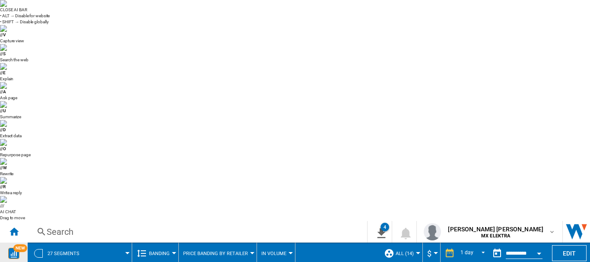
drag, startPoint x: 195, startPoint y: 114, endPoint x: 235, endPoint y: 116, distance: 40.2
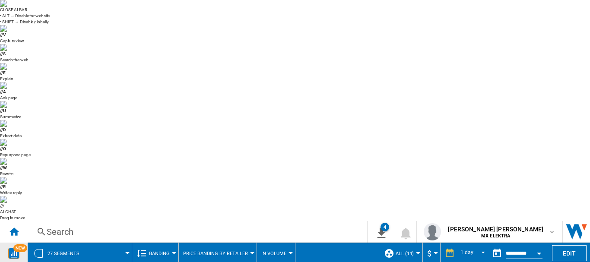
drag, startPoint x: 238, startPoint y: 116, endPoint x: 219, endPoint y: 117, distance: 19.0
click at [200, 243] on button "Price banding by Retailer" at bounding box center [217, 254] width 69 height 22
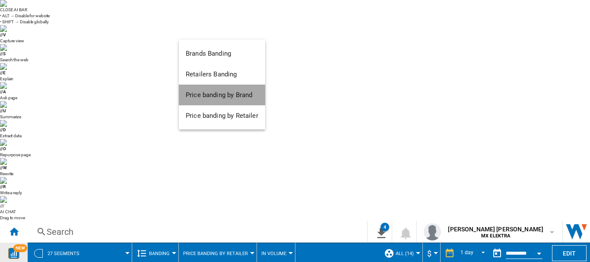
click at [213, 100] on button "Price banding by Brand" at bounding box center [222, 95] width 86 height 21
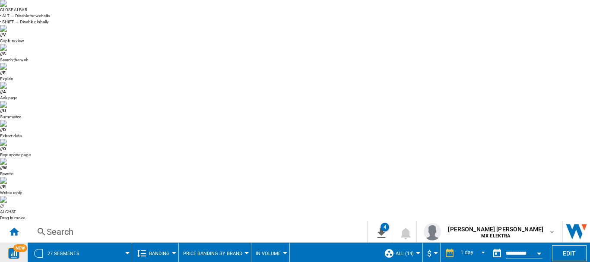
click at [203, 31] on md-backdrop at bounding box center [295, 131] width 590 height 262
click at [203, 251] on span "Price banding by Brand" at bounding box center [212, 254] width 59 height 6
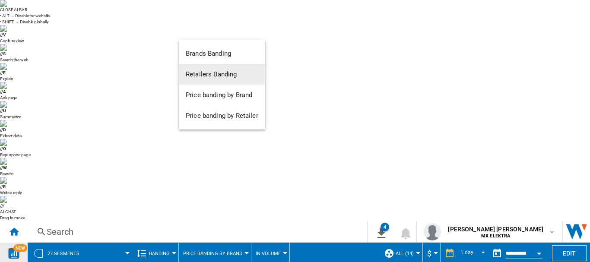
click at [207, 82] on button "Retailers Banding" at bounding box center [222, 74] width 86 height 21
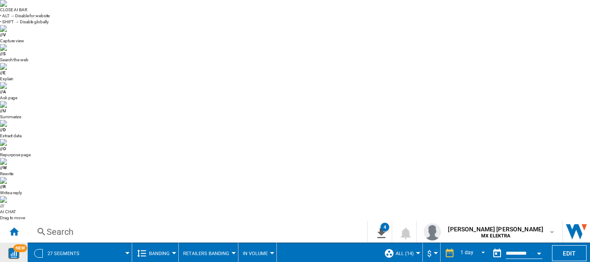
click at [148, 32] on md-backdrop at bounding box center [295, 131] width 590 height 262
click at [166, 251] on span "Banding" at bounding box center [159, 254] width 21 height 6
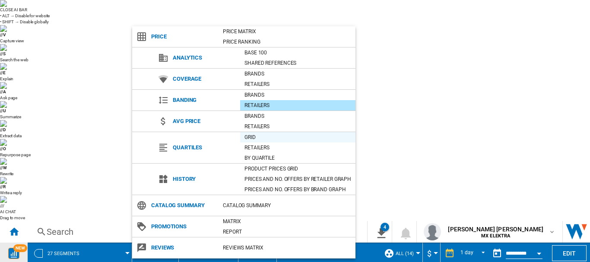
click at [265, 142] on div "Grid" at bounding box center [297, 137] width 115 height 10
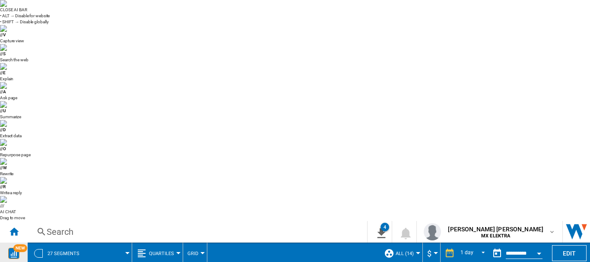
click at [165, 251] on span "Quartiles" at bounding box center [161, 254] width 25 height 6
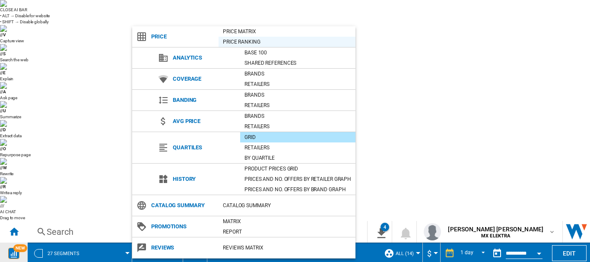
click at [241, 42] on div "Price Ranking" at bounding box center [287, 42] width 137 height 9
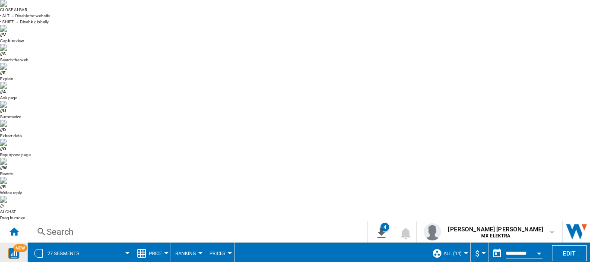
click at [160, 243] on button "Price" at bounding box center [157, 254] width 17 height 22
